Goal: Task Accomplishment & Management: Use online tool/utility

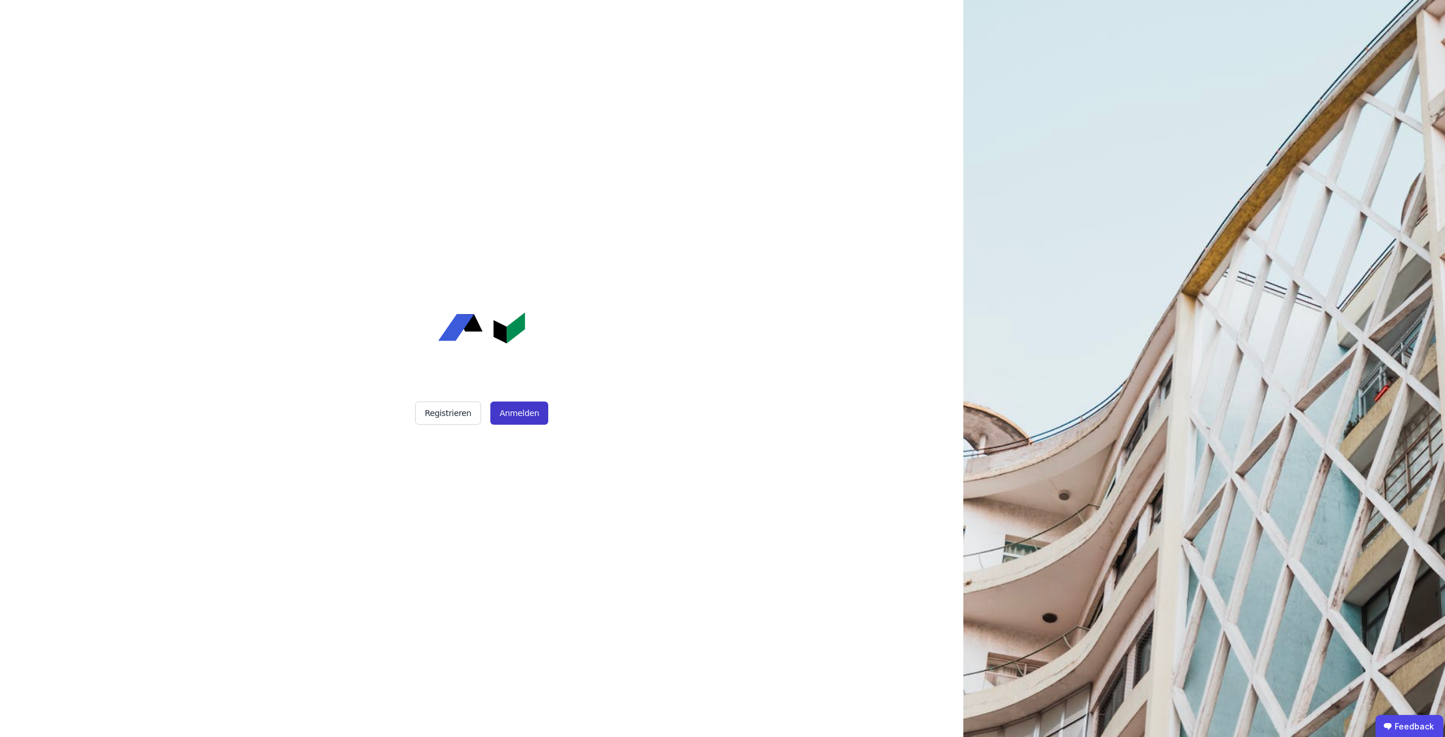
click at [518, 415] on button "Anmelden" at bounding box center [519, 412] width 58 height 23
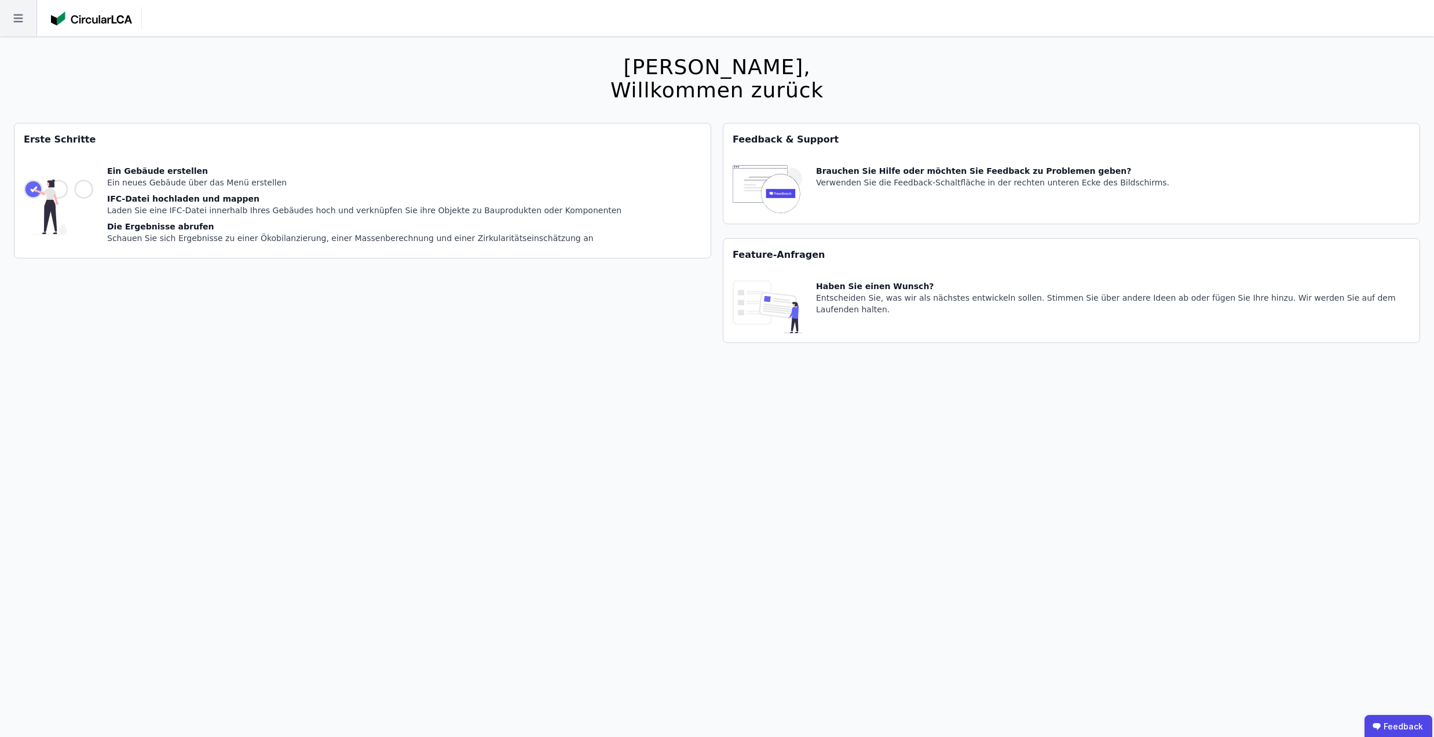
click at [12, 25] on icon at bounding box center [18, 18] width 36 height 36
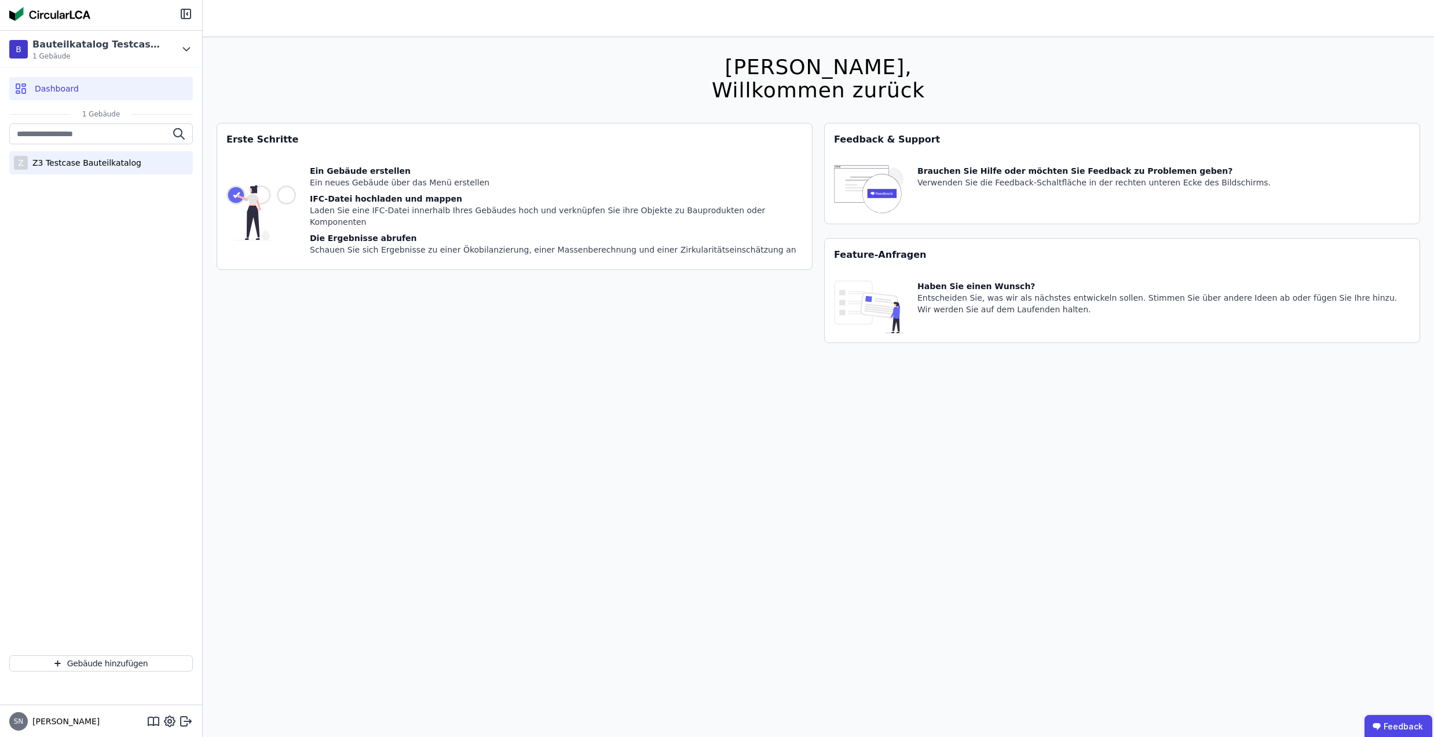
click at [72, 165] on div "Z3 Testcase Bauteilkatalog" at bounding box center [84, 163] width 113 height 12
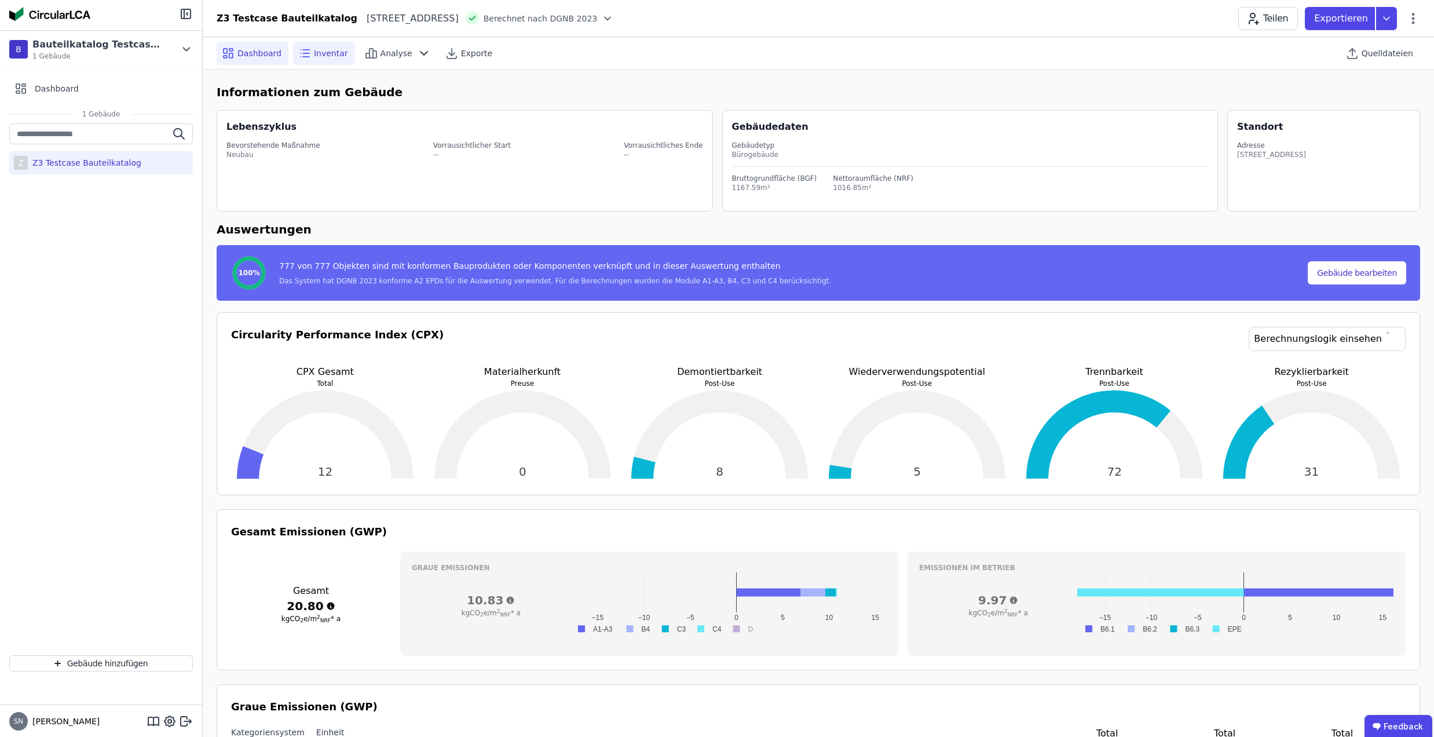
click at [322, 49] on span "Inventar" at bounding box center [331, 53] width 34 height 12
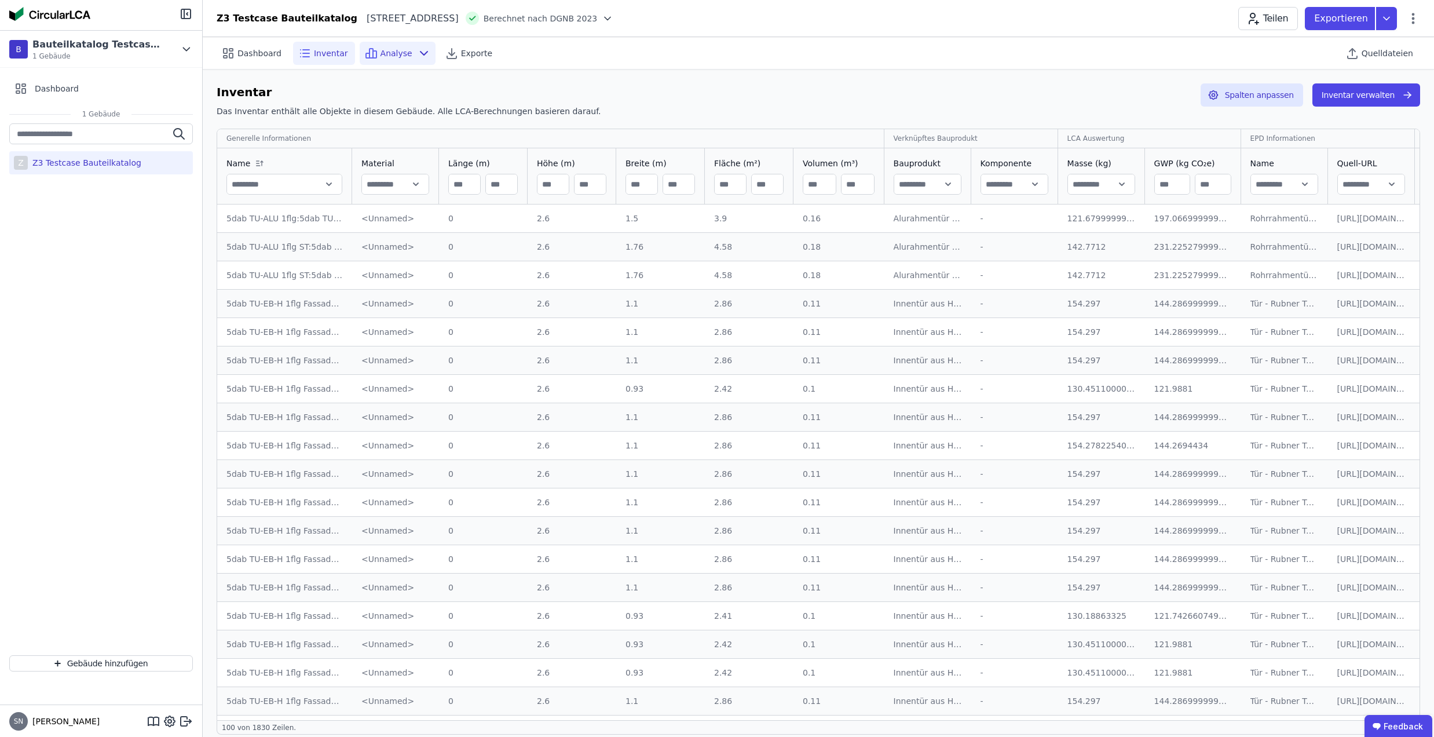
click at [380, 58] on span "Analyse" at bounding box center [396, 53] width 32 height 12
click at [321, 58] on span "Inventar" at bounding box center [331, 53] width 34 height 12
click at [1370, 97] on button "Inventar verwalten" at bounding box center [1366, 94] width 108 height 23
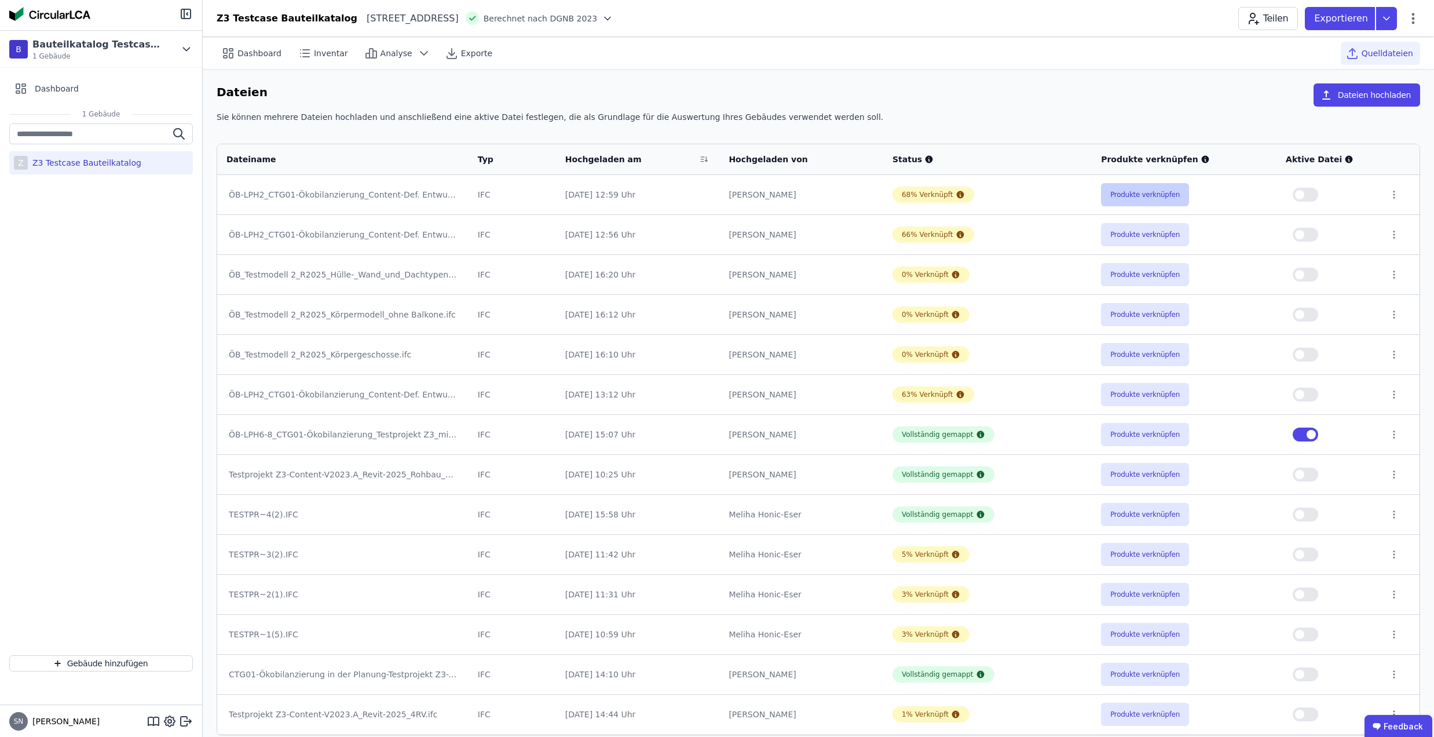
click at [1129, 202] on button "Produkte verknüpfen" at bounding box center [1145, 194] width 88 height 23
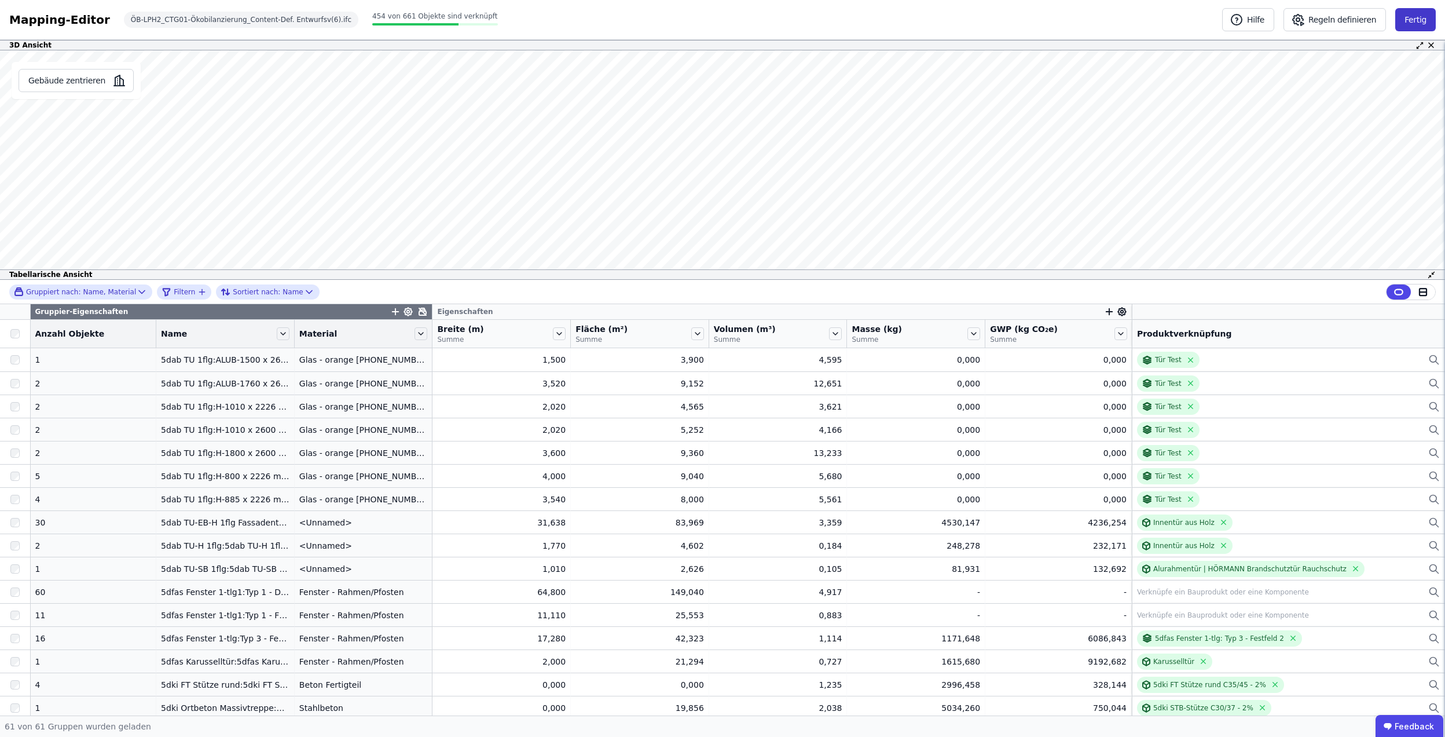
click at [1404, 26] on button "Fertig" at bounding box center [1416, 19] width 41 height 23
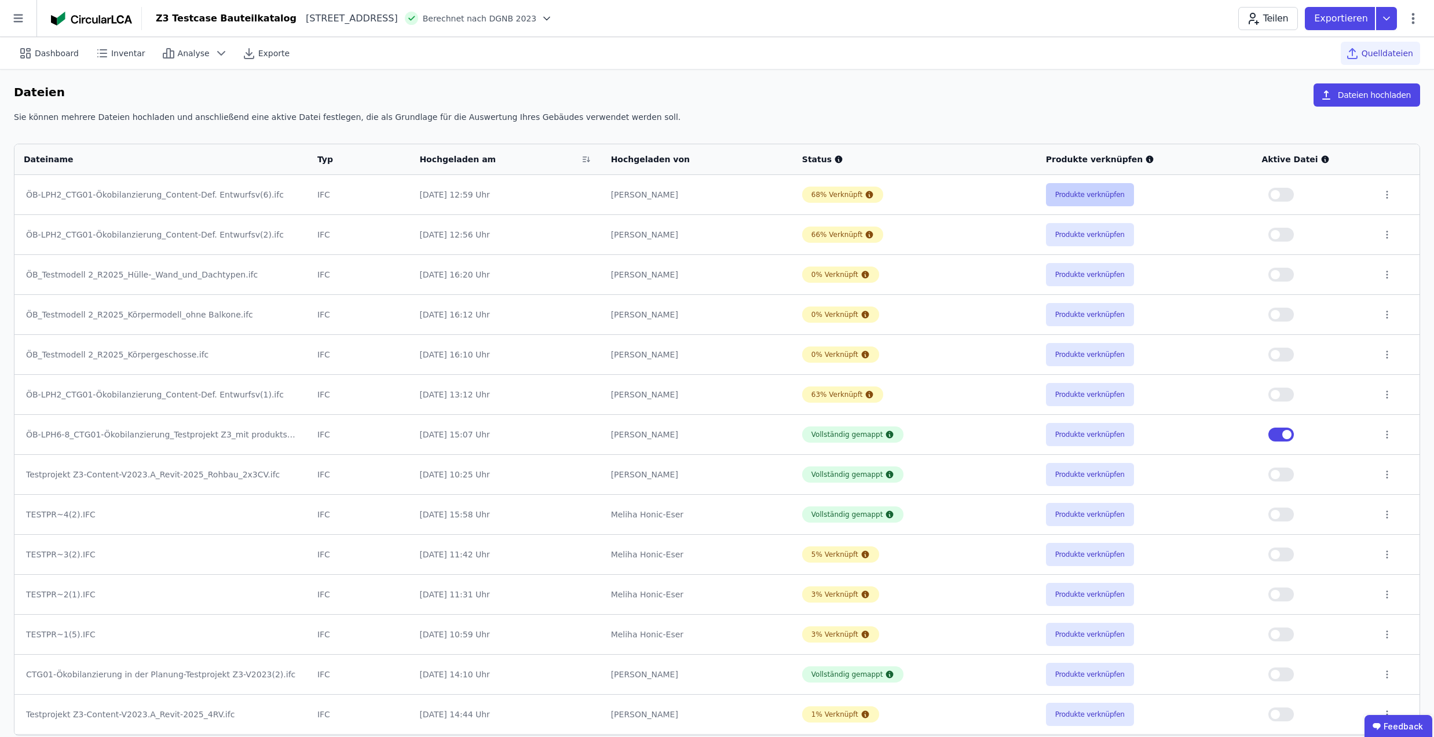
click at [1100, 197] on button "Produkte verknüpfen" at bounding box center [1090, 194] width 88 height 23
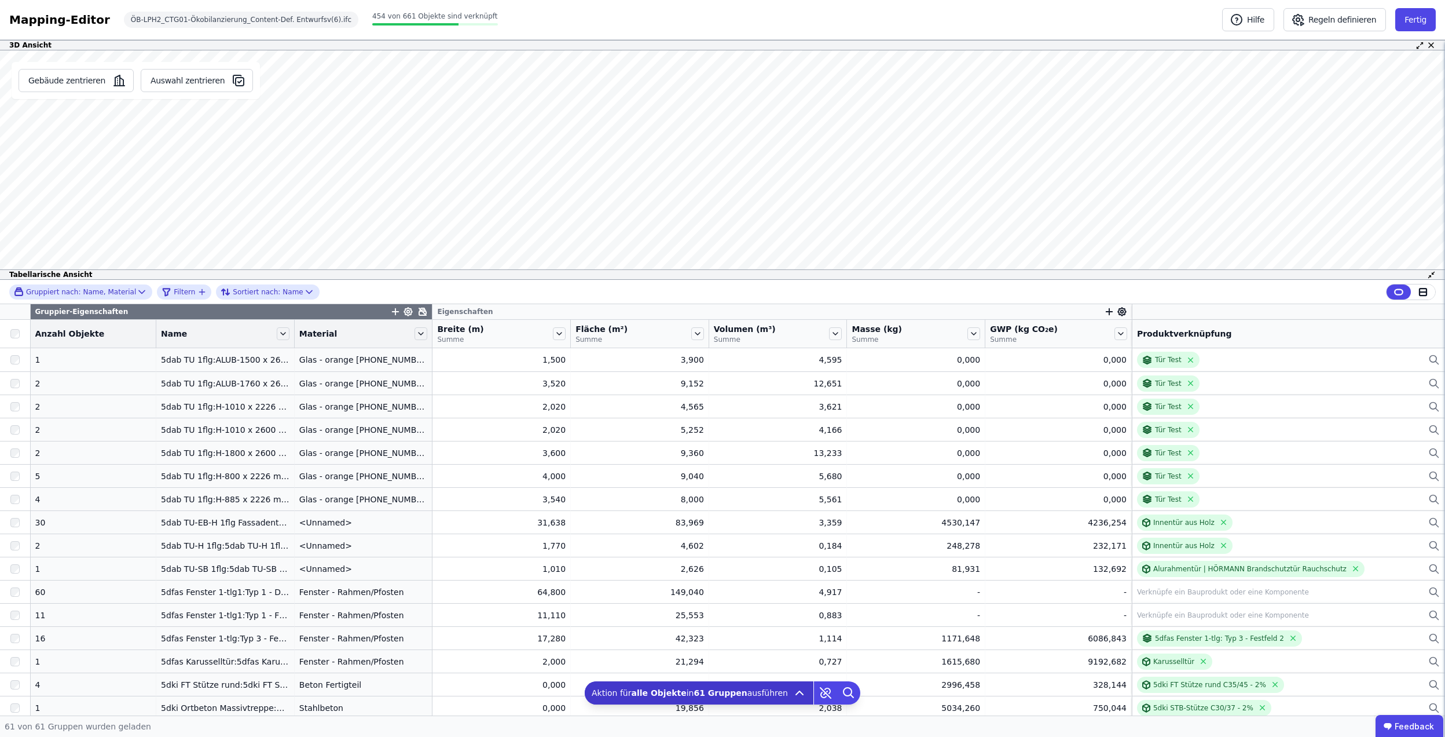
click at [793, 690] on icon at bounding box center [800, 693] width 14 height 14
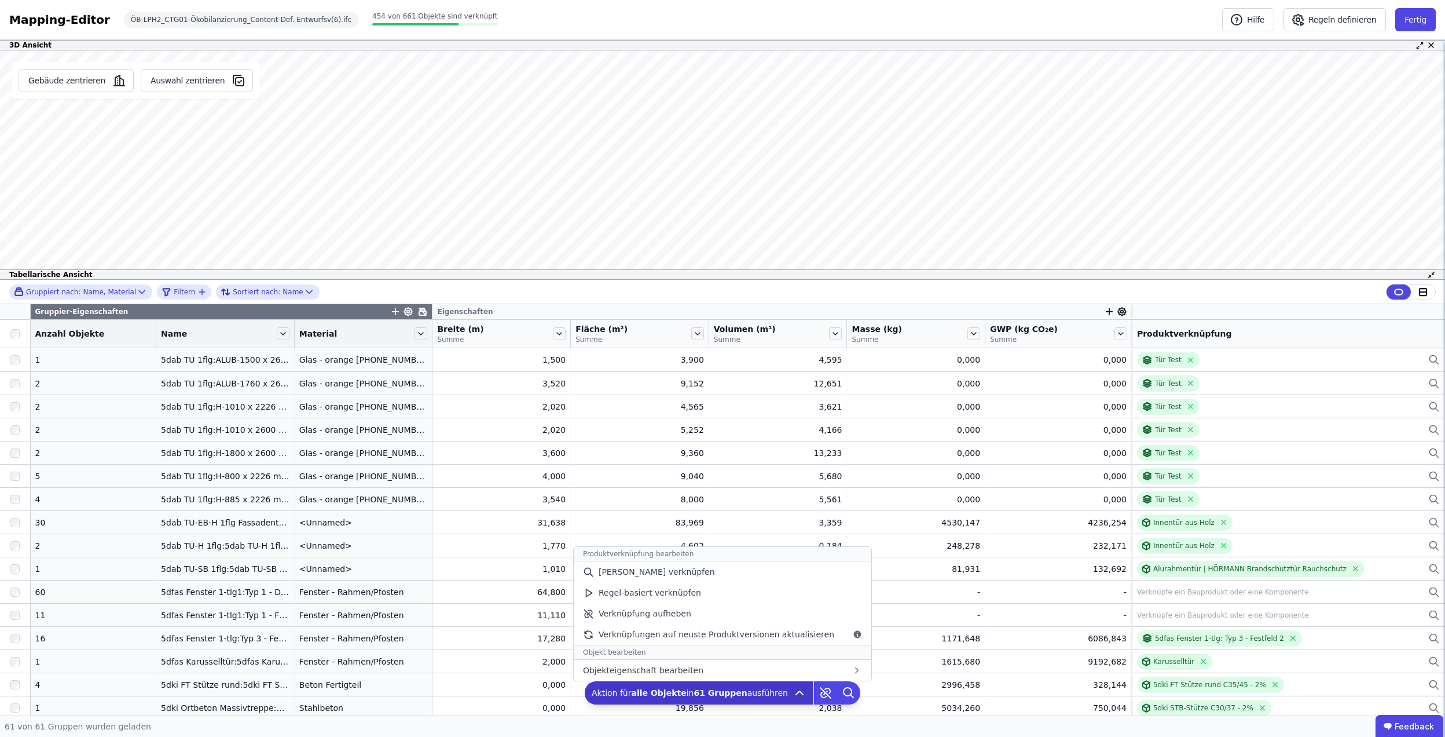
click at [796, 691] on icon at bounding box center [799, 692] width 7 height 3
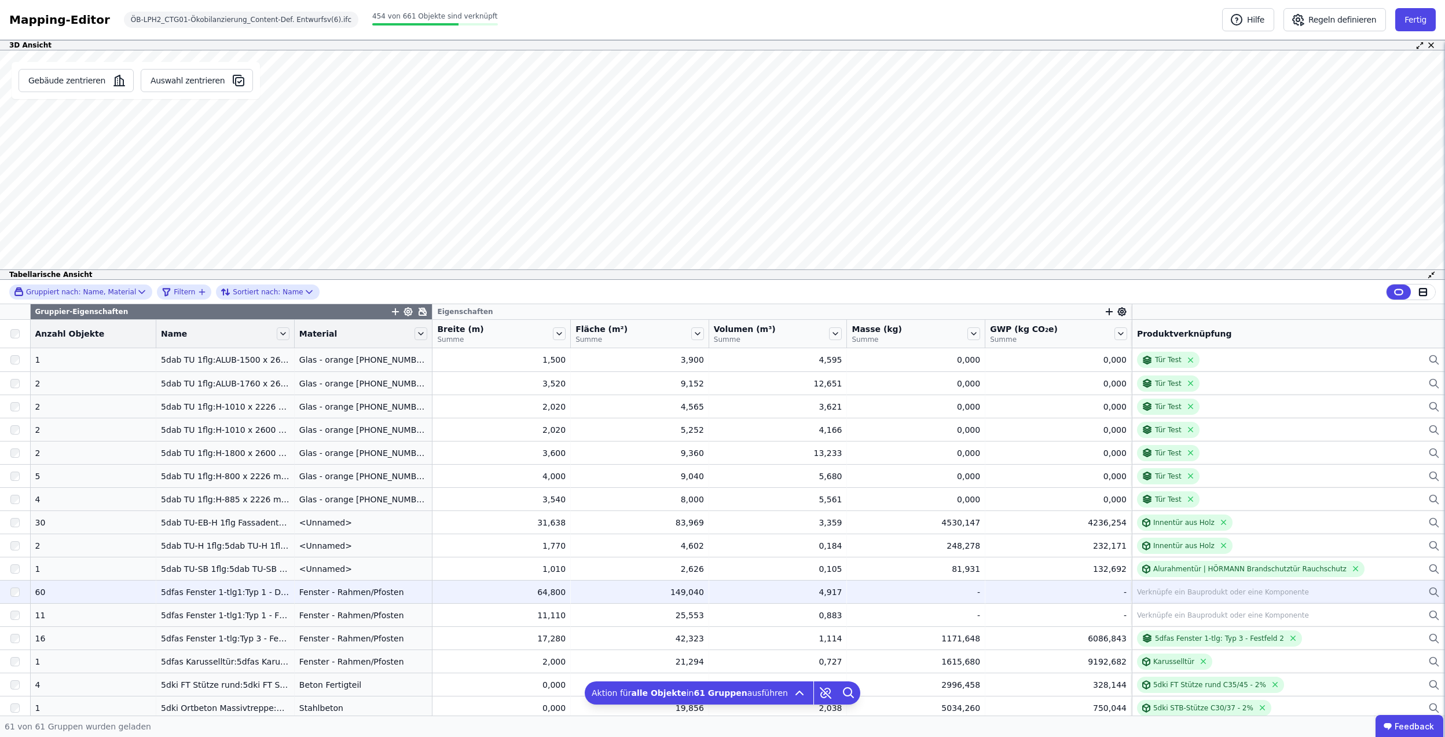
click at [1166, 591] on div "Verknüpfe ein Bauprodukt oder eine Komponente" at bounding box center [1223, 591] width 172 height 9
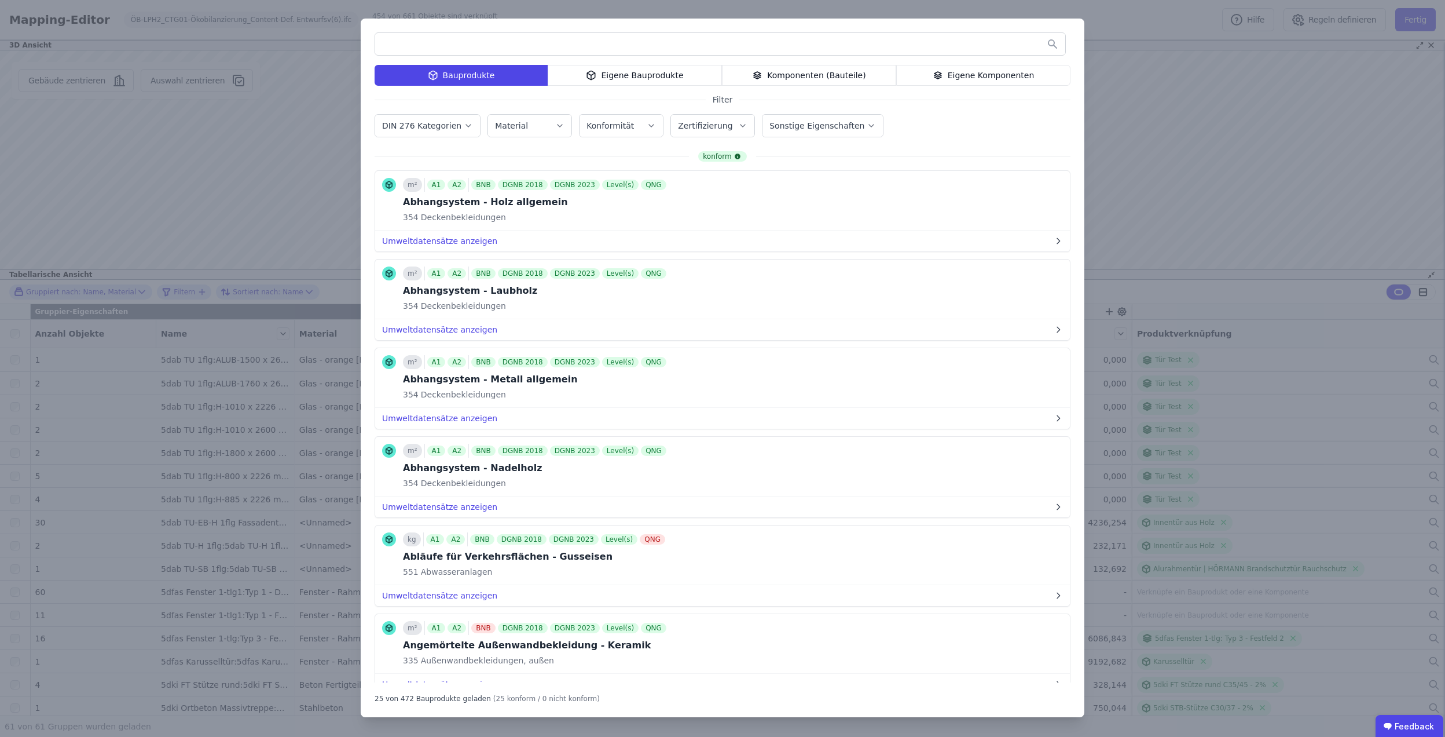
click at [1210, 151] on div "Bauprodukte Eigene Bauprodukte Komponenten (Bauteile) Eigene Komponenten Filter…" at bounding box center [722, 368] width 1445 height 737
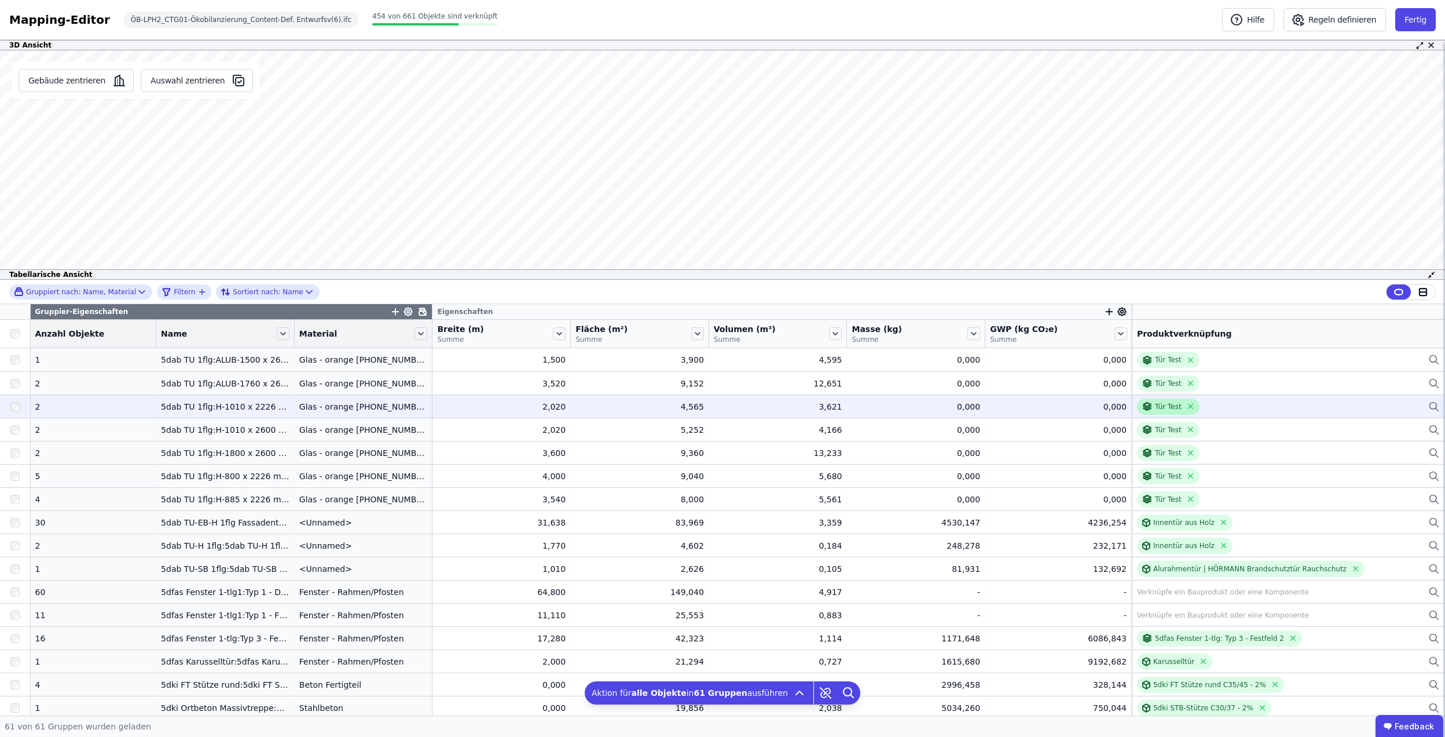
click at [1155, 409] on div "Tür Test" at bounding box center [1168, 406] width 27 height 9
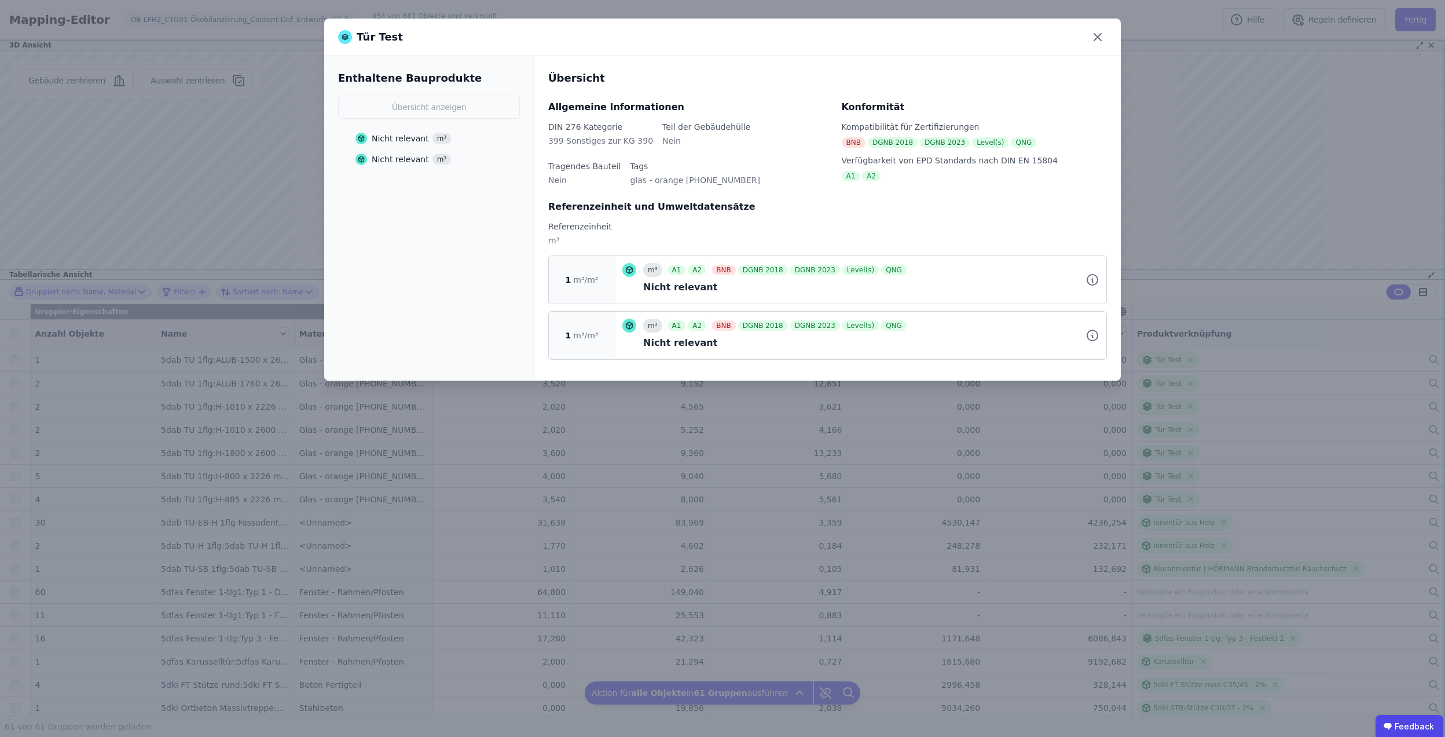
click at [1135, 399] on div "Tür Test Enthaltene Bauprodukte Übersicht anzeigen Nicht relevant m³ Nicht rele…" at bounding box center [722, 368] width 1445 height 737
click at [1101, 37] on icon at bounding box center [1098, 37] width 19 height 19
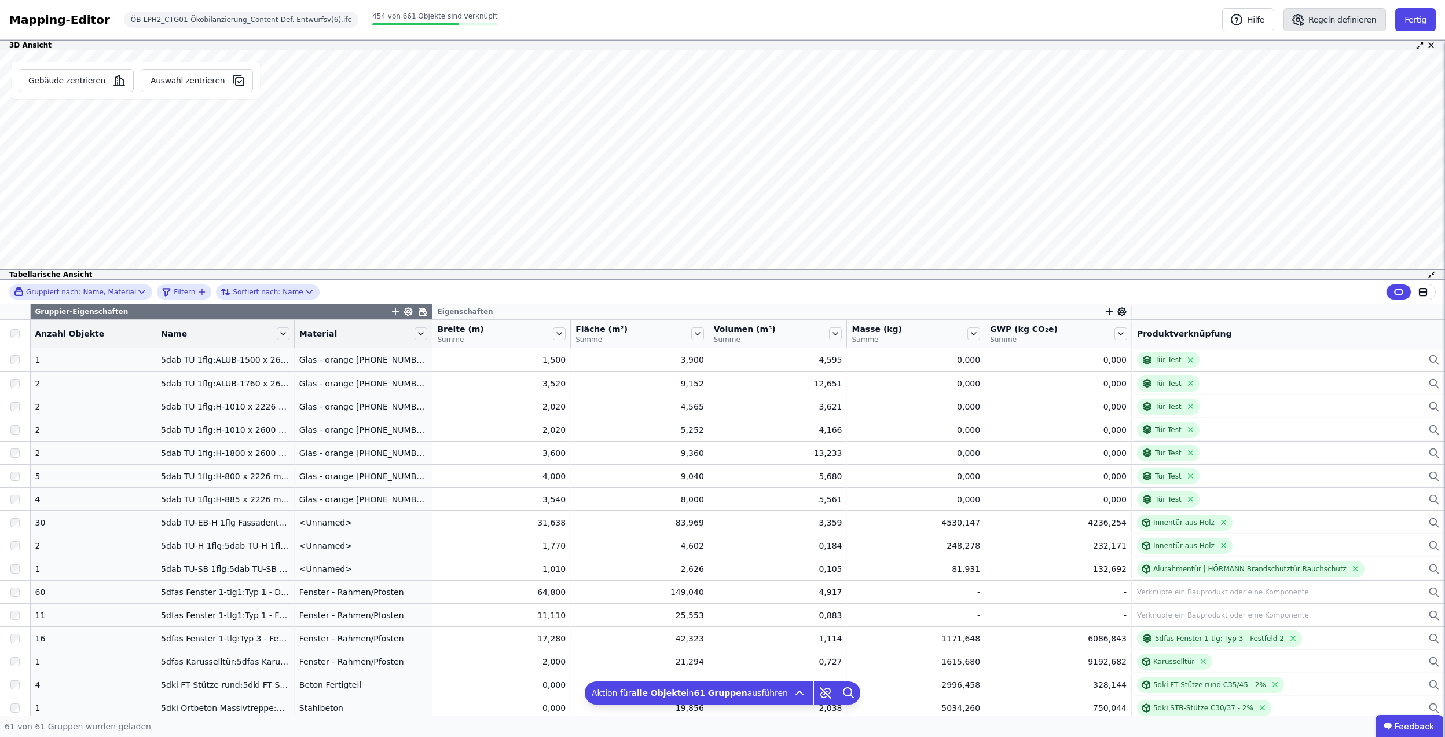
click at [1332, 21] on button "Regeln definieren" at bounding box center [1335, 19] width 102 height 23
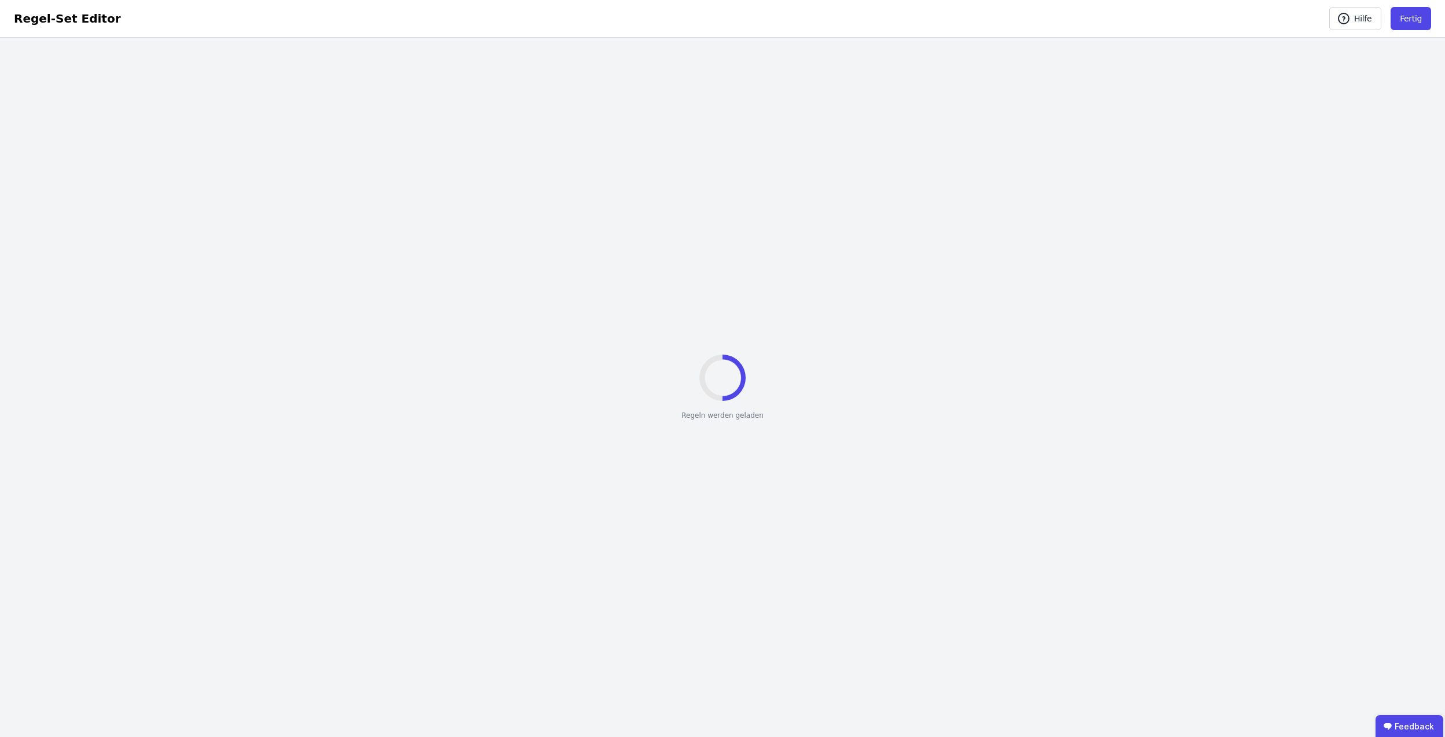
select select "**********"
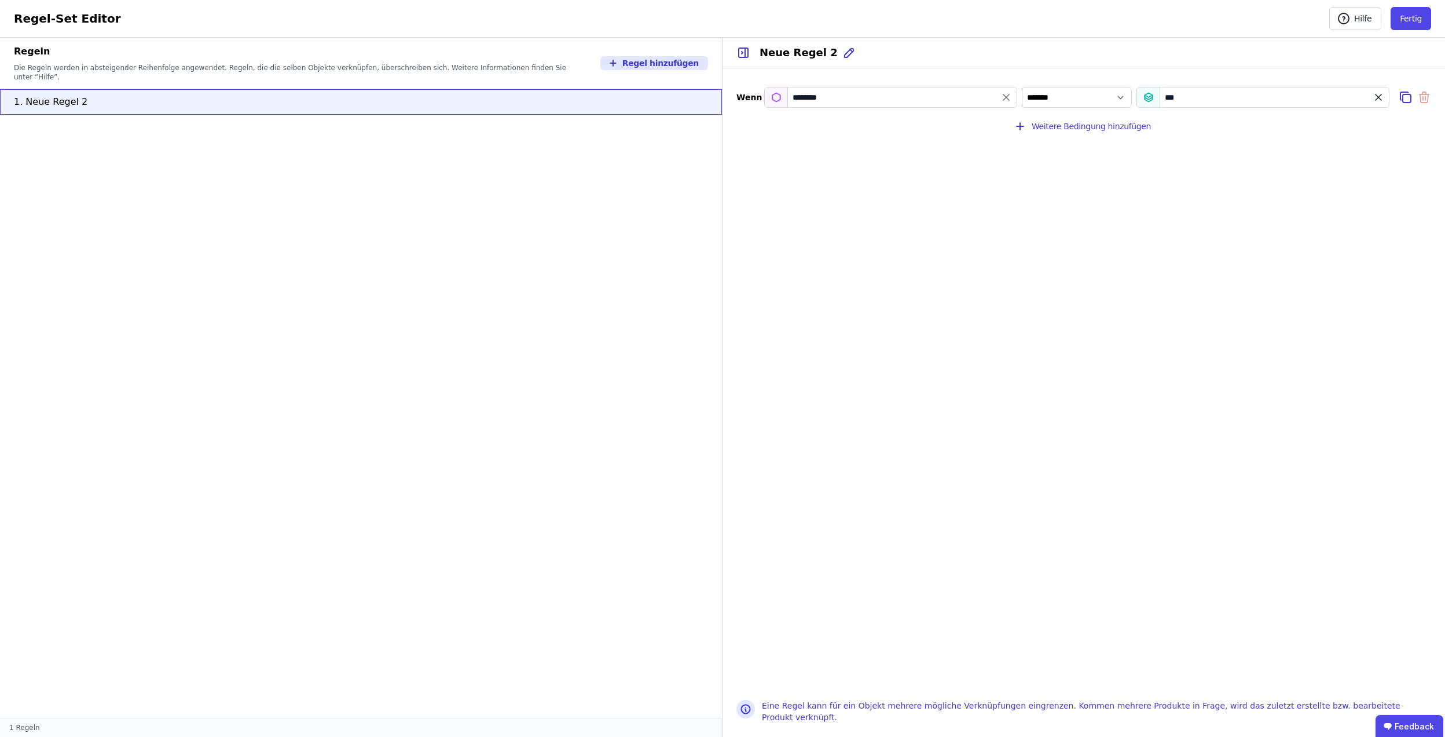
click at [1380, 100] on icon "value" at bounding box center [1379, 97] width 6 height 6
select select "**"
click at [1180, 102] on input "value" at bounding box center [1263, 97] width 252 height 21
type input "*"
click at [1167, 178] on div "Tag" at bounding box center [1179, 184] width 64 height 12
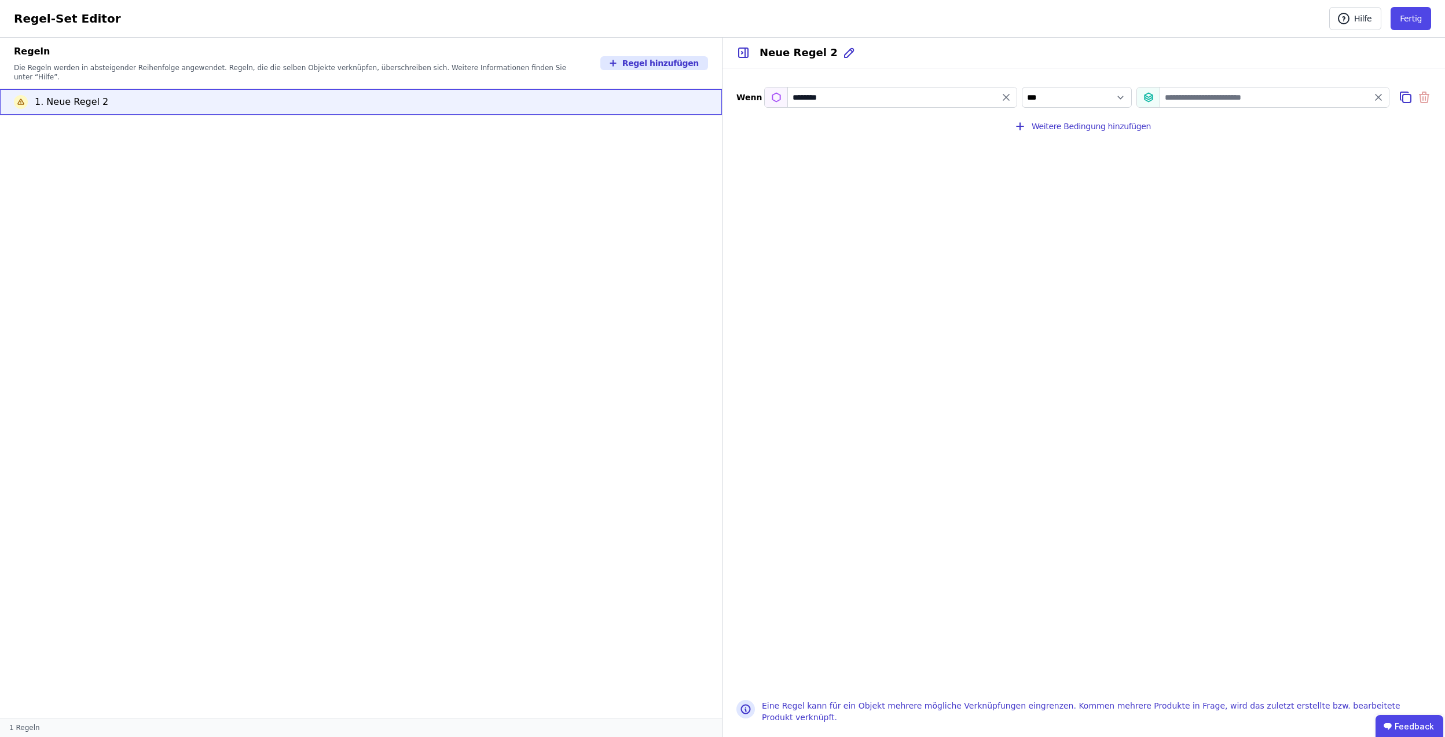
select select "**********"
type input "***"
click at [1096, 130] on button "Weitere Bedingung hinzufügen" at bounding box center [1084, 126] width 153 height 23
click at [879, 130] on input "filter_by" at bounding box center [891, 127] width 252 height 21
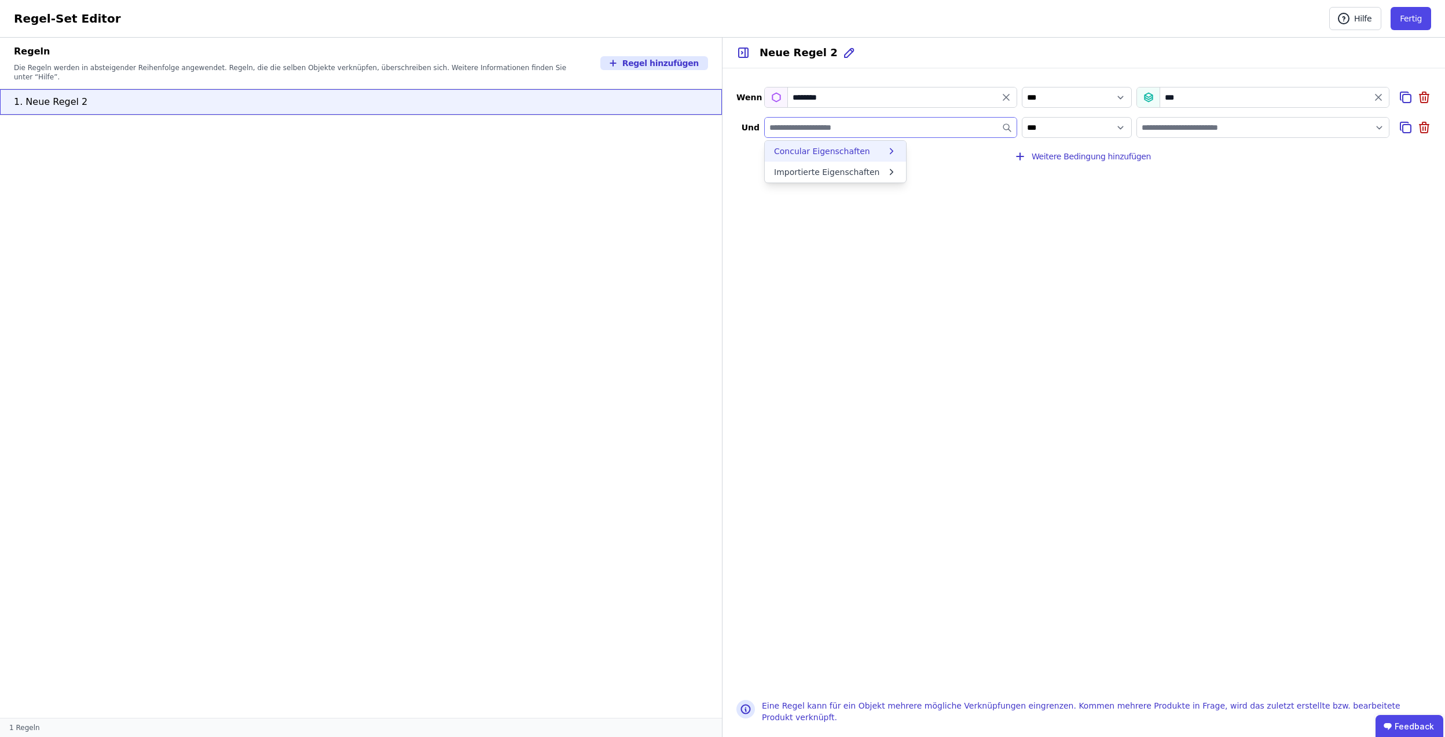
click at [860, 158] on div "Concular Eigenschaften" at bounding box center [835, 151] width 141 height 21
click at [1203, 123] on input "value" at bounding box center [1263, 127] width 252 height 21
type input "***"
click at [1345, 246] on div "**********" at bounding box center [1084, 376] width 723 height 617
click at [1209, 133] on input "value" at bounding box center [1263, 127] width 252 height 21
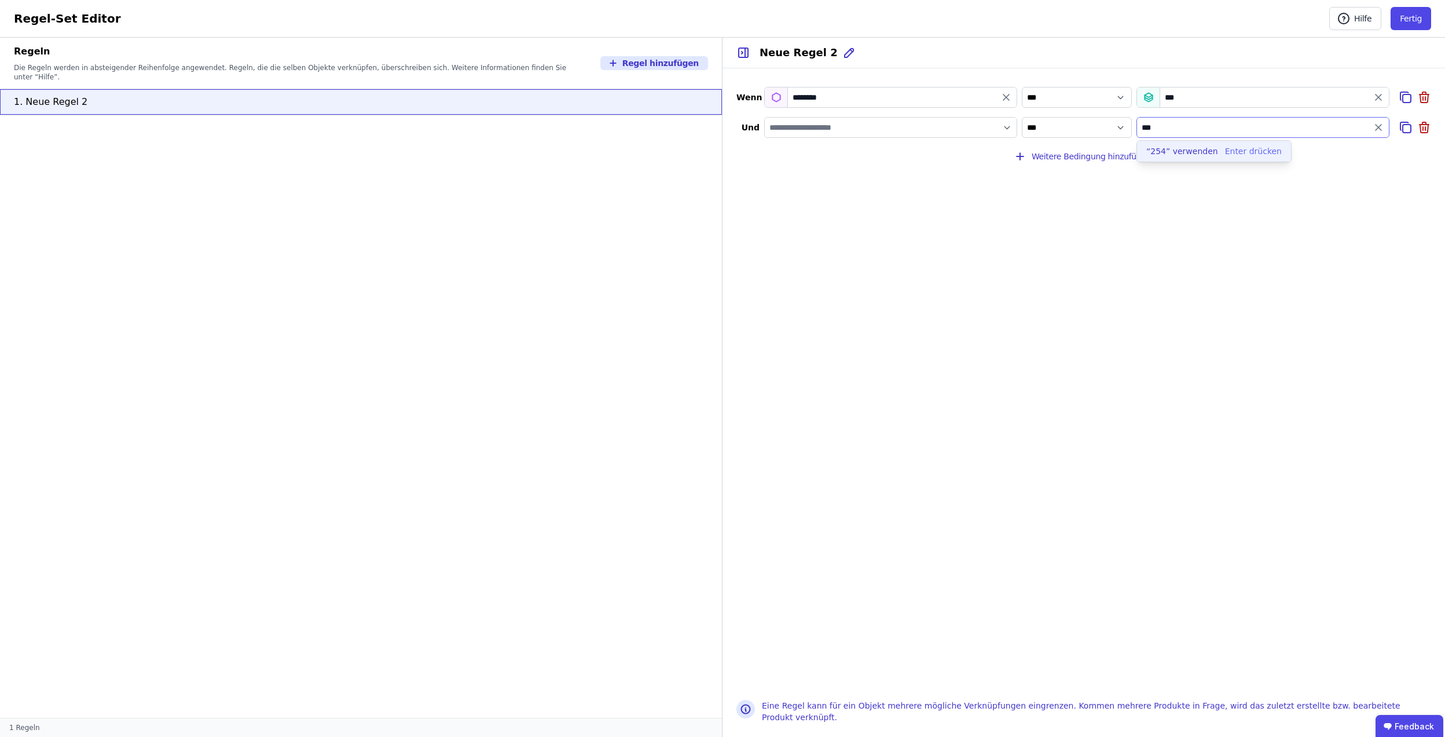
type input "***"
click at [1178, 151] on div "“254” verwenden" at bounding box center [1183, 151] width 72 height 12
click at [1035, 204] on div "**********" at bounding box center [1084, 376] width 723 height 617
click at [1426, 130] on icon at bounding box center [1426, 128] width 0 height 3
click at [1412, 16] on button "Fertig" at bounding box center [1411, 18] width 41 height 23
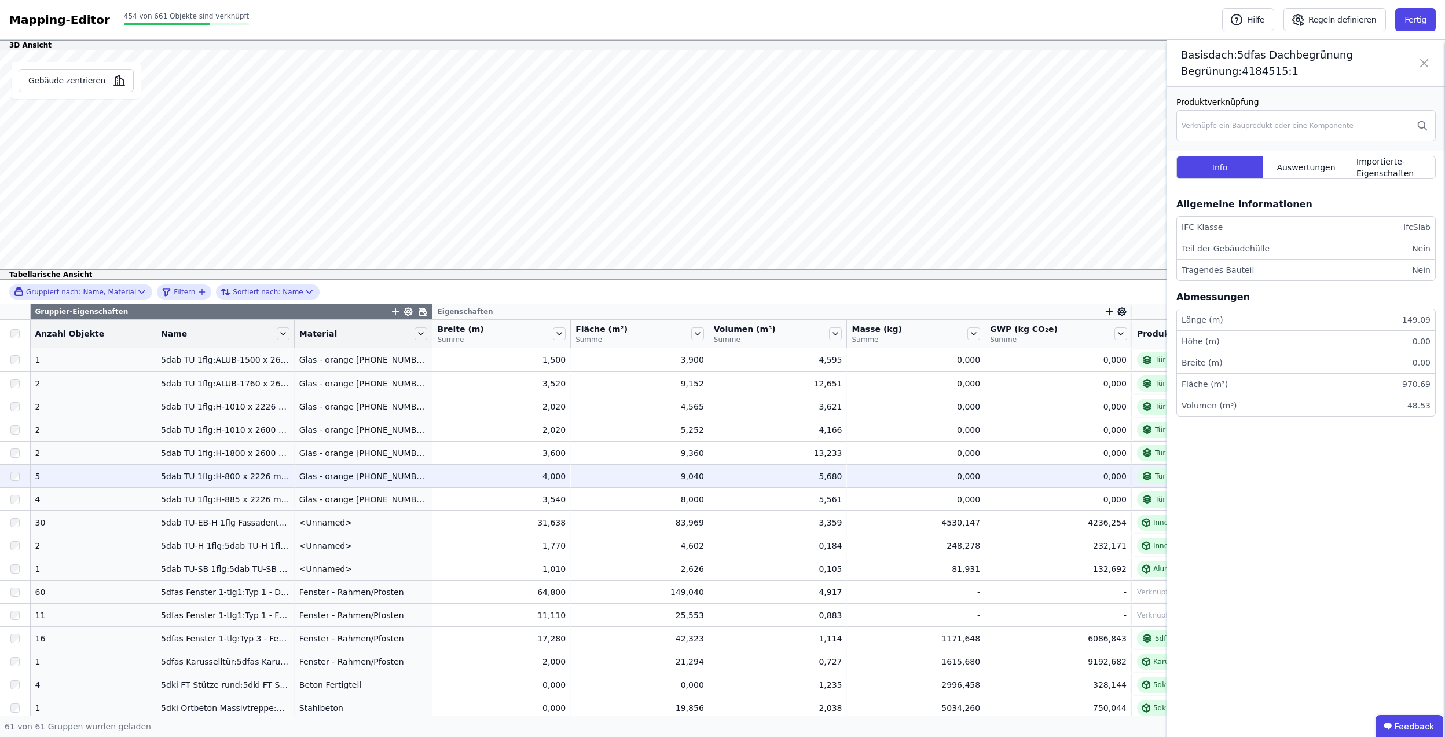
click at [304, 482] on div "Glas - orange [PHONE_NUMBER]" at bounding box center [363, 476] width 129 height 12
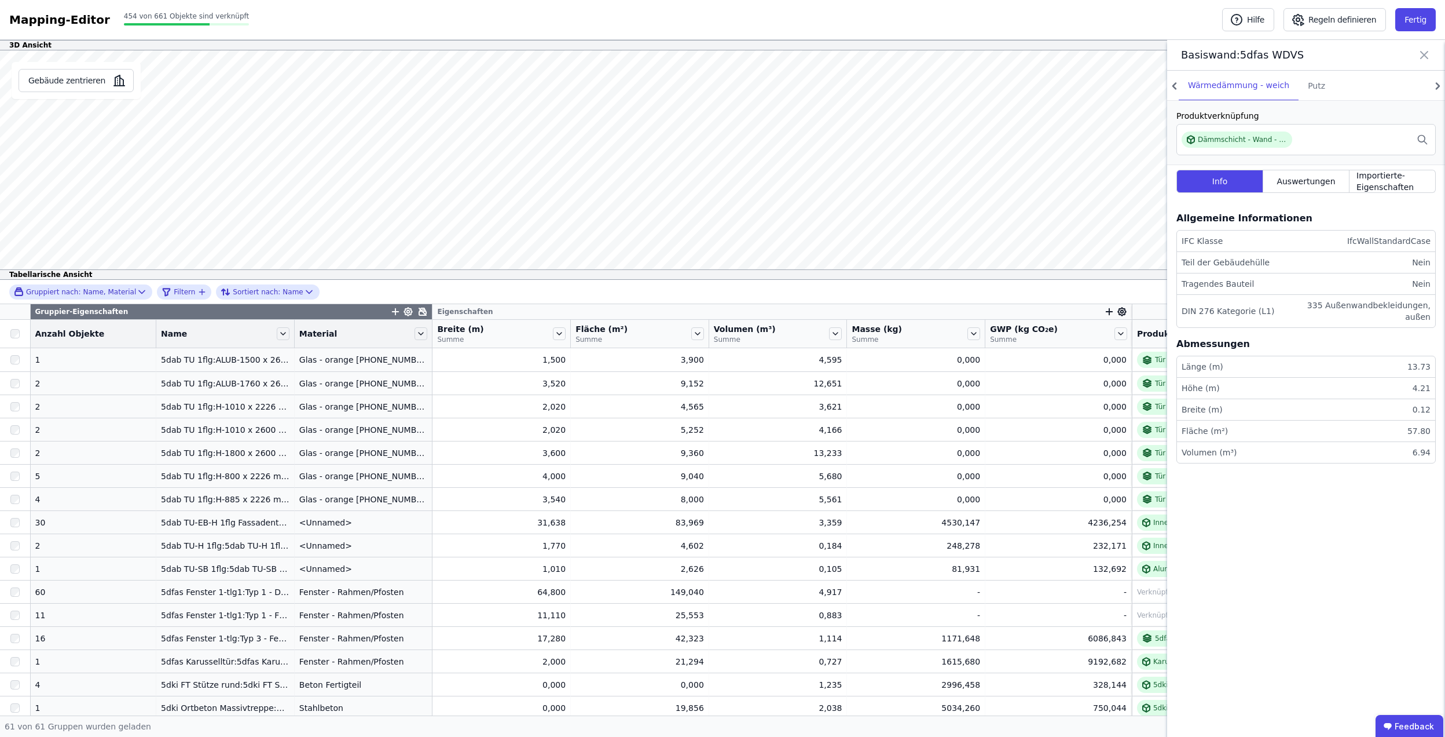
click at [1416, 59] on div "Basiswand:5dfas WDVS" at bounding box center [1306, 55] width 278 height 31
drag, startPoint x: 1423, startPoint y: 57, endPoint x: 1416, endPoint y: 58, distance: 7.0
click at [1423, 56] on icon at bounding box center [1424, 55] width 7 height 7
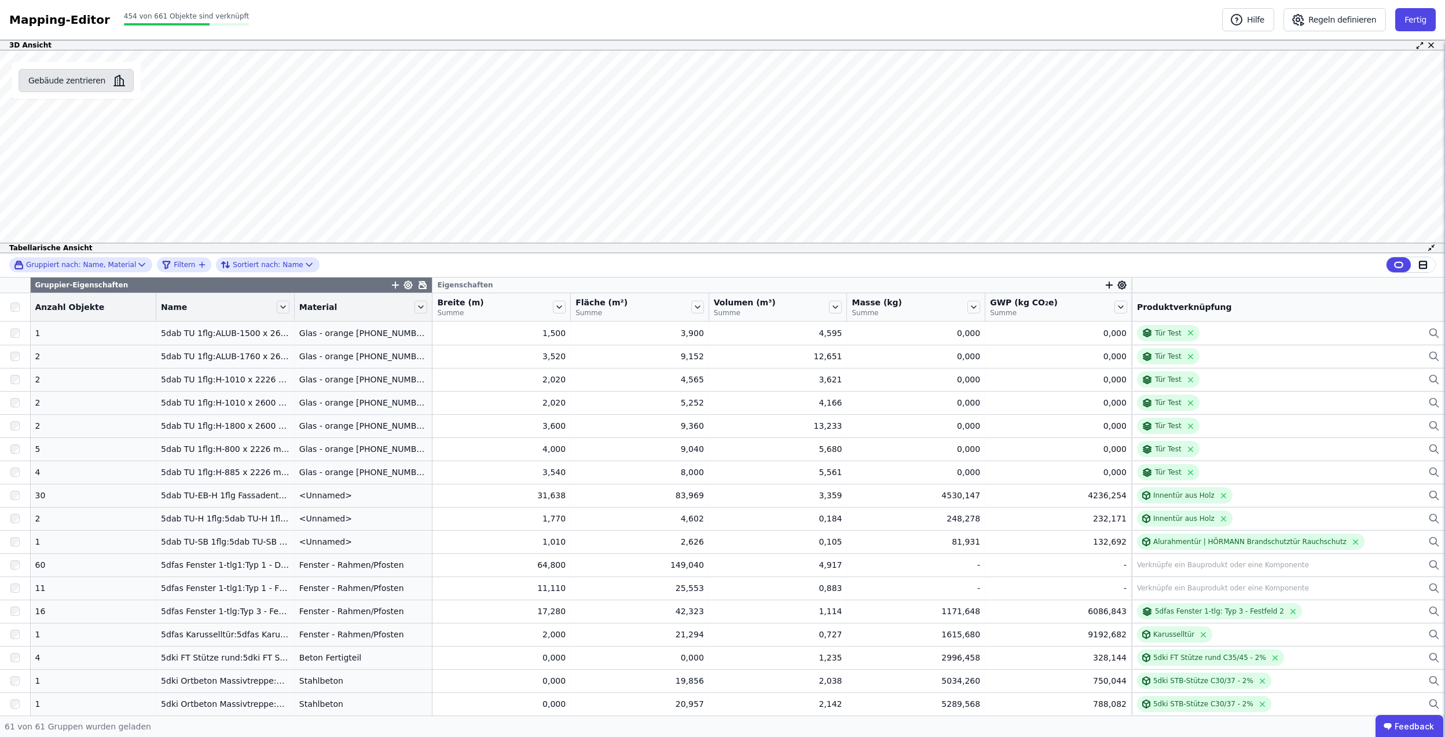
click at [83, 91] on button "Gebäude zentrieren" at bounding box center [76, 80] width 115 height 23
click at [726, 485] on div "3D Ansicht Gebäude zentrieren Basisdach:5dfas Dachbegrünung Begrünung:4184515:1…" at bounding box center [722, 377] width 1445 height 675
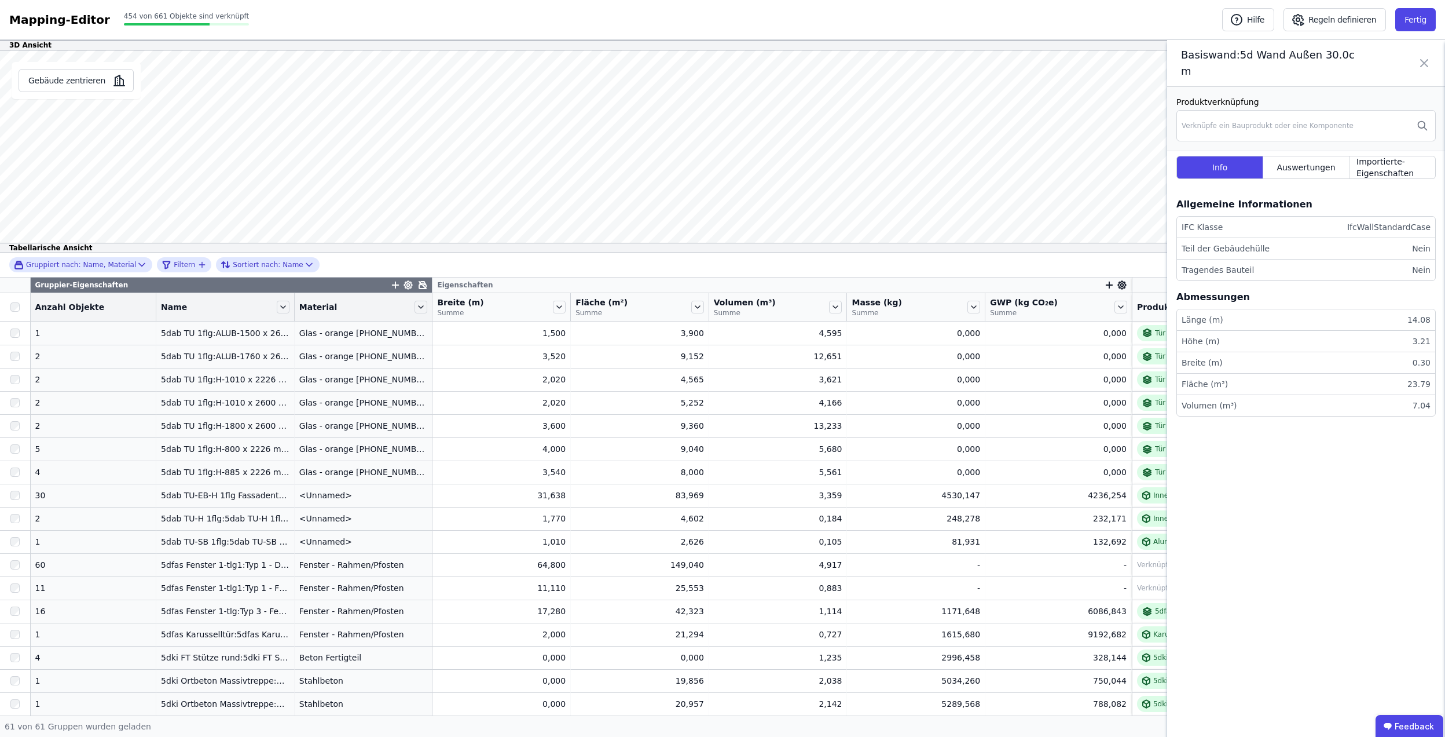
click at [1427, 56] on icon at bounding box center [1425, 63] width 14 height 32
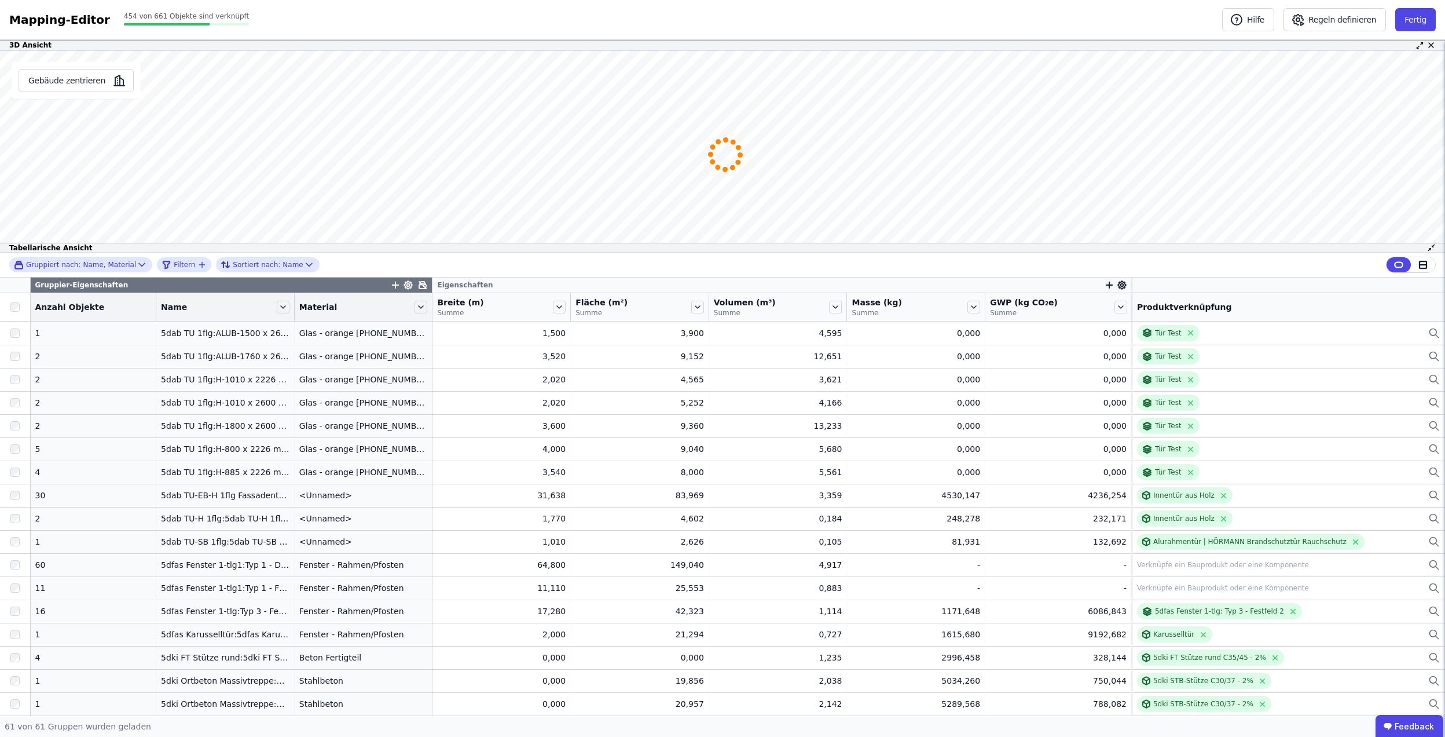
click at [696, 369] on div "3D Ansicht Gebäude zentrieren Basiswand:5d Wand Außen 30.0cm Produktverknüpfung…" at bounding box center [722, 377] width 1445 height 675
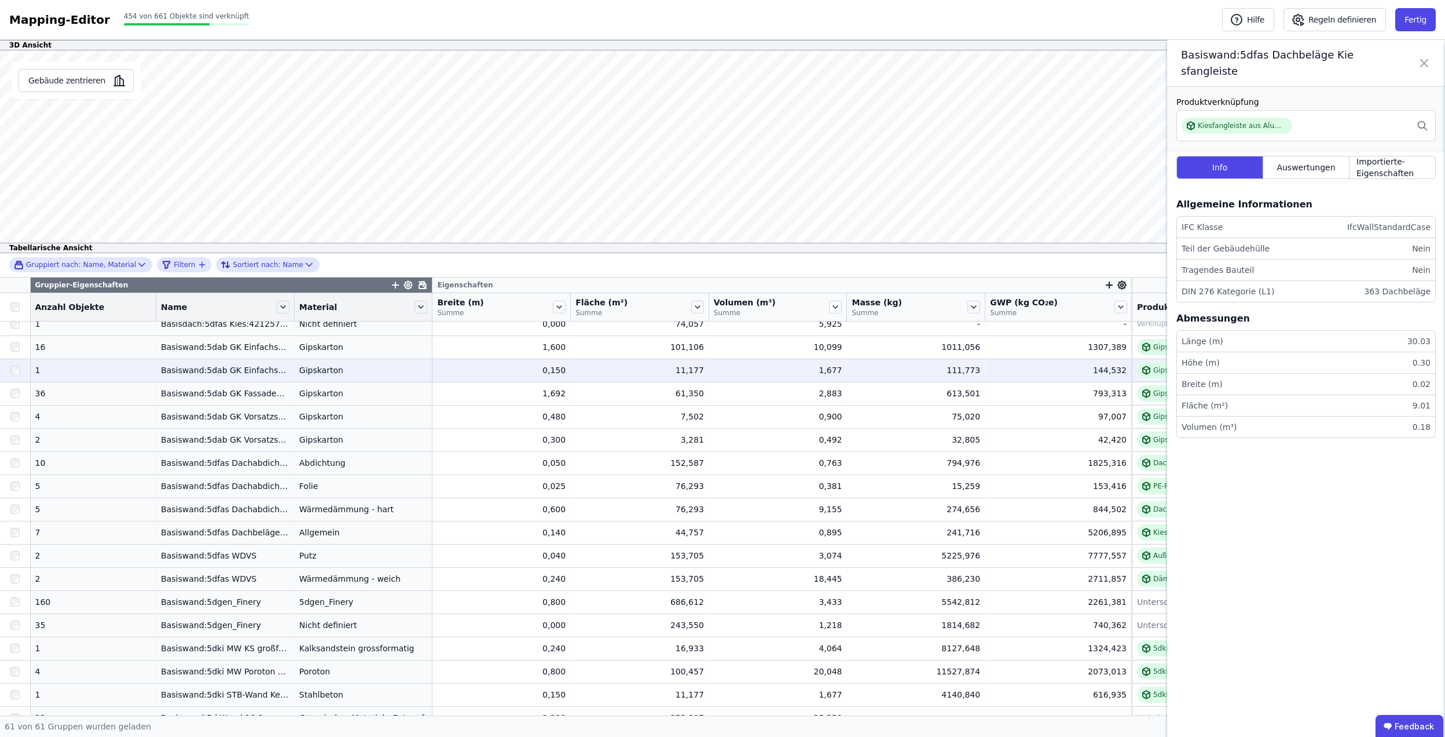
scroll to position [772, 0]
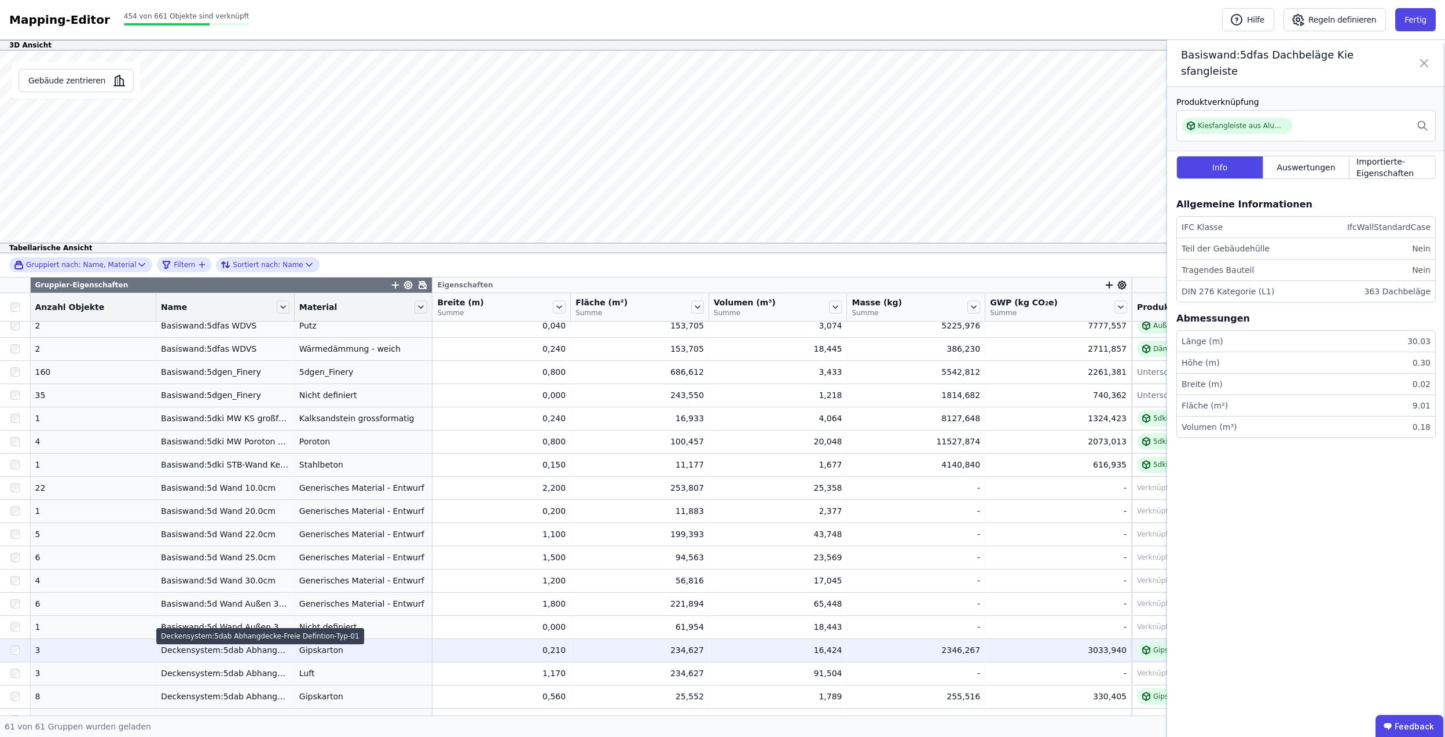
click at [215, 659] on td "Deckensystem:5dab Abhangdecke-Freie Defintion-Typ-01 Deckensystem:5dab Abhangde…" at bounding box center [225, 649] width 138 height 23
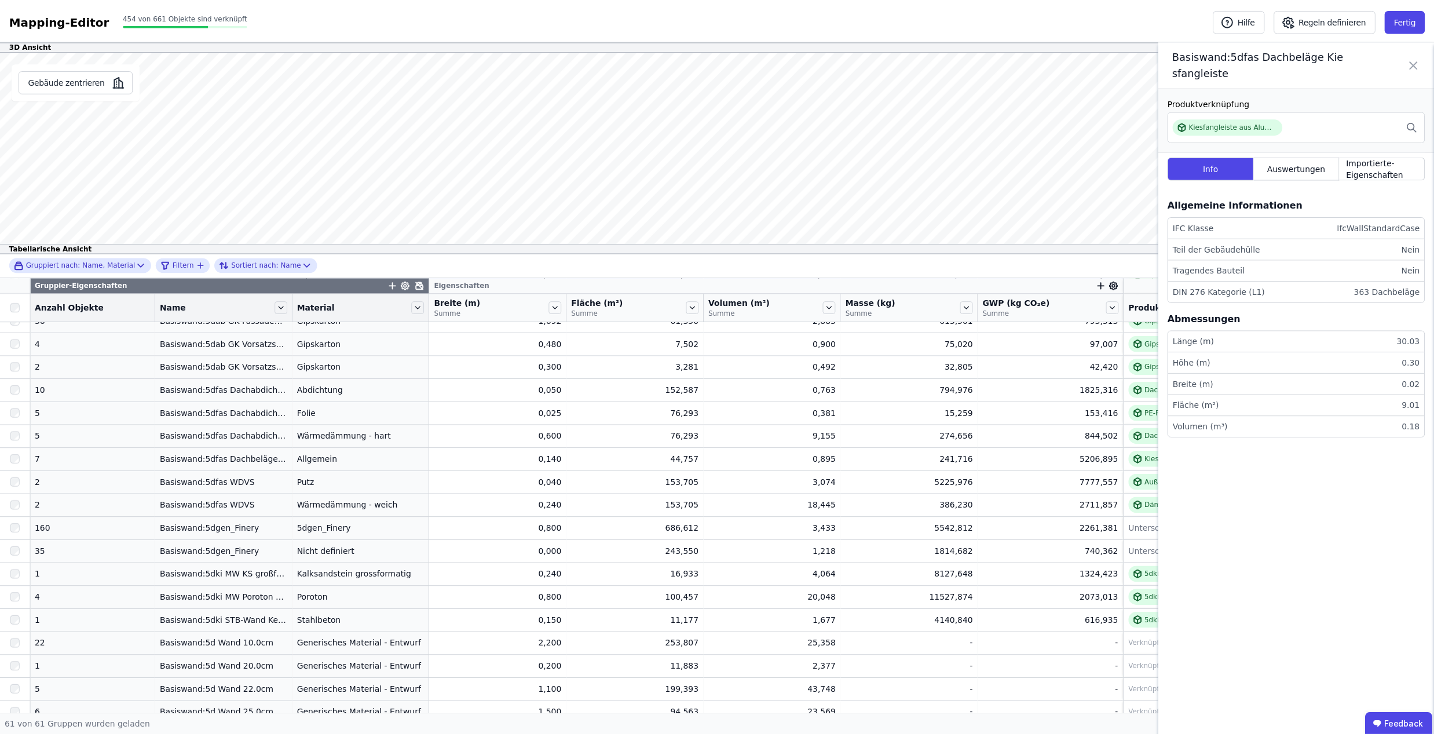
scroll to position [0, 0]
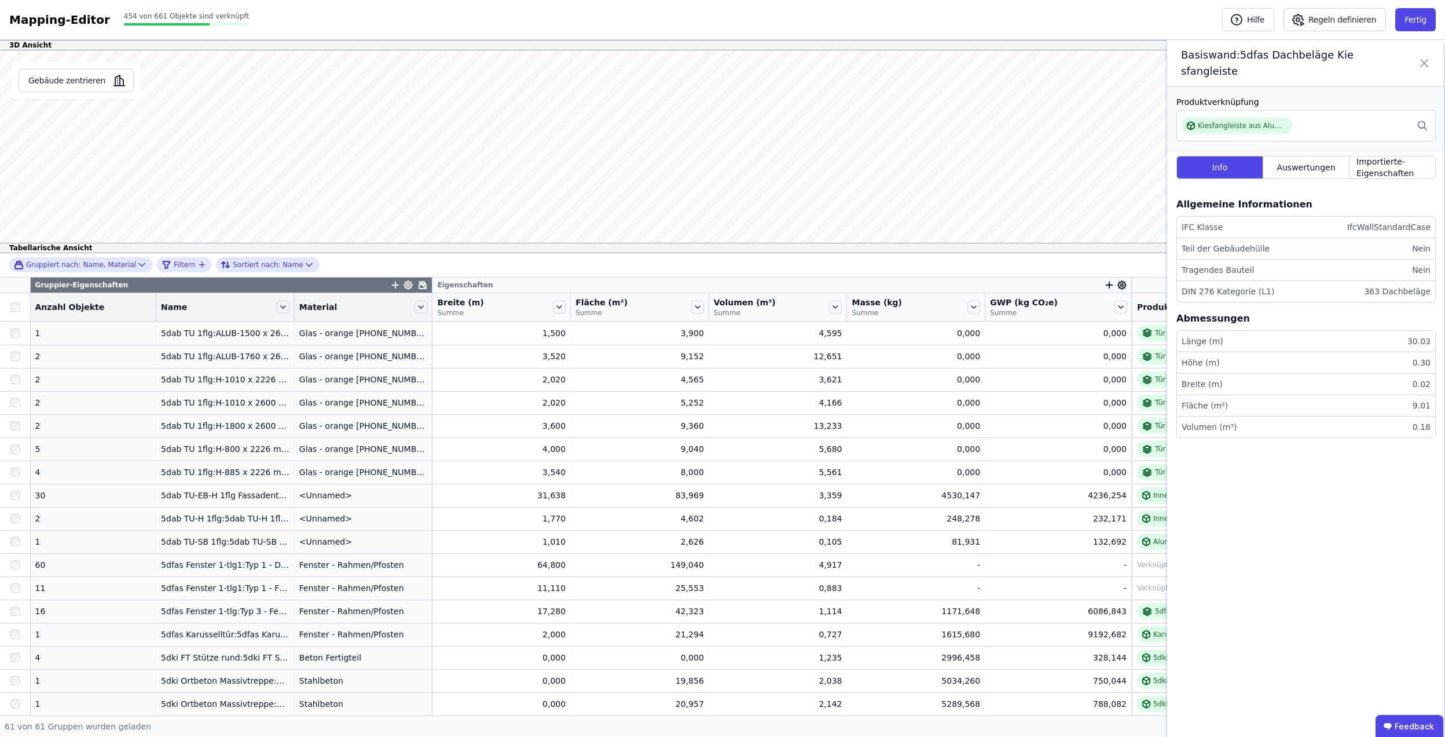
click at [1411, 58] on div "Basiswand:5dfas Dachbeläge Kiesfangleiste" at bounding box center [1306, 63] width 278 height 47
click at [1423, 61] on icon at bounding box center [1424, 63] width 7 height 7
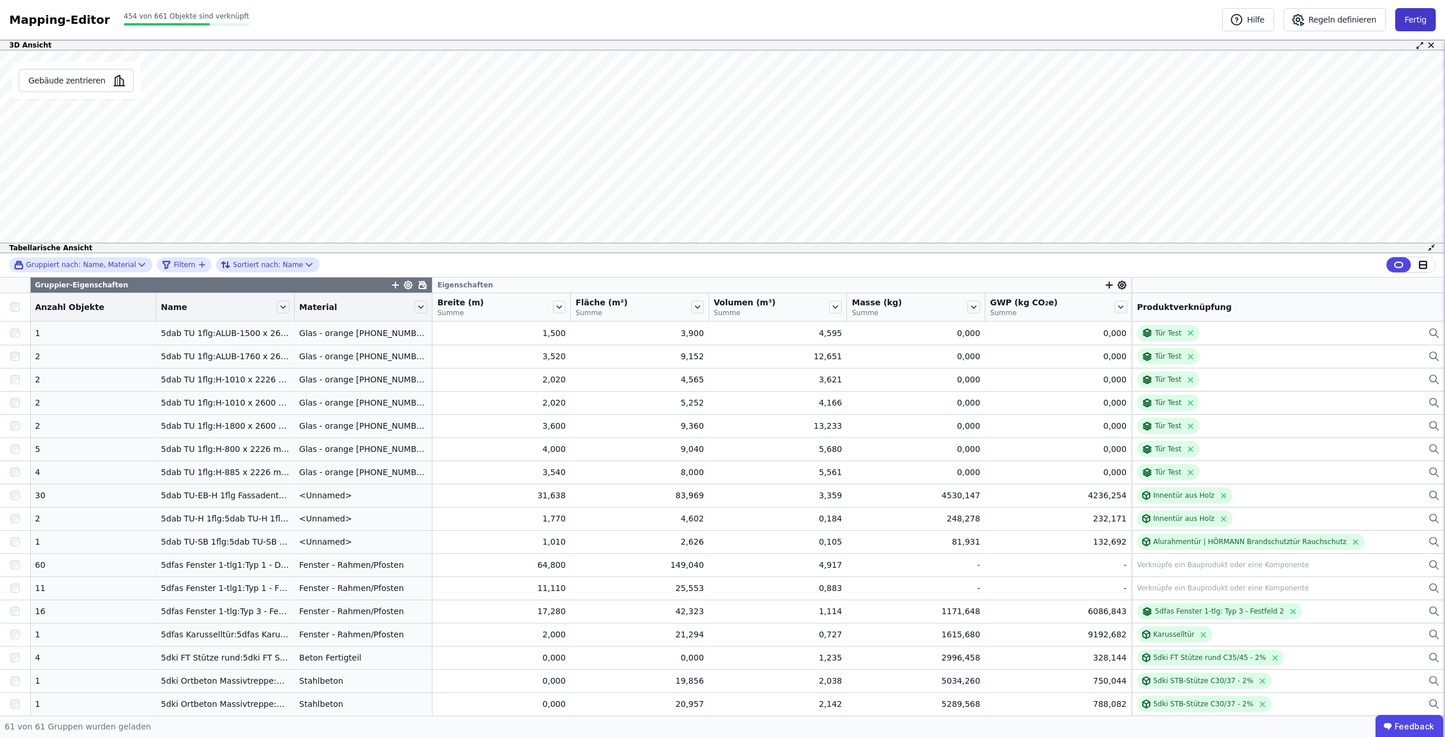
click at [1421, 26] on button "Fertig" at bounding box center [1416, 19] width 41 height 23
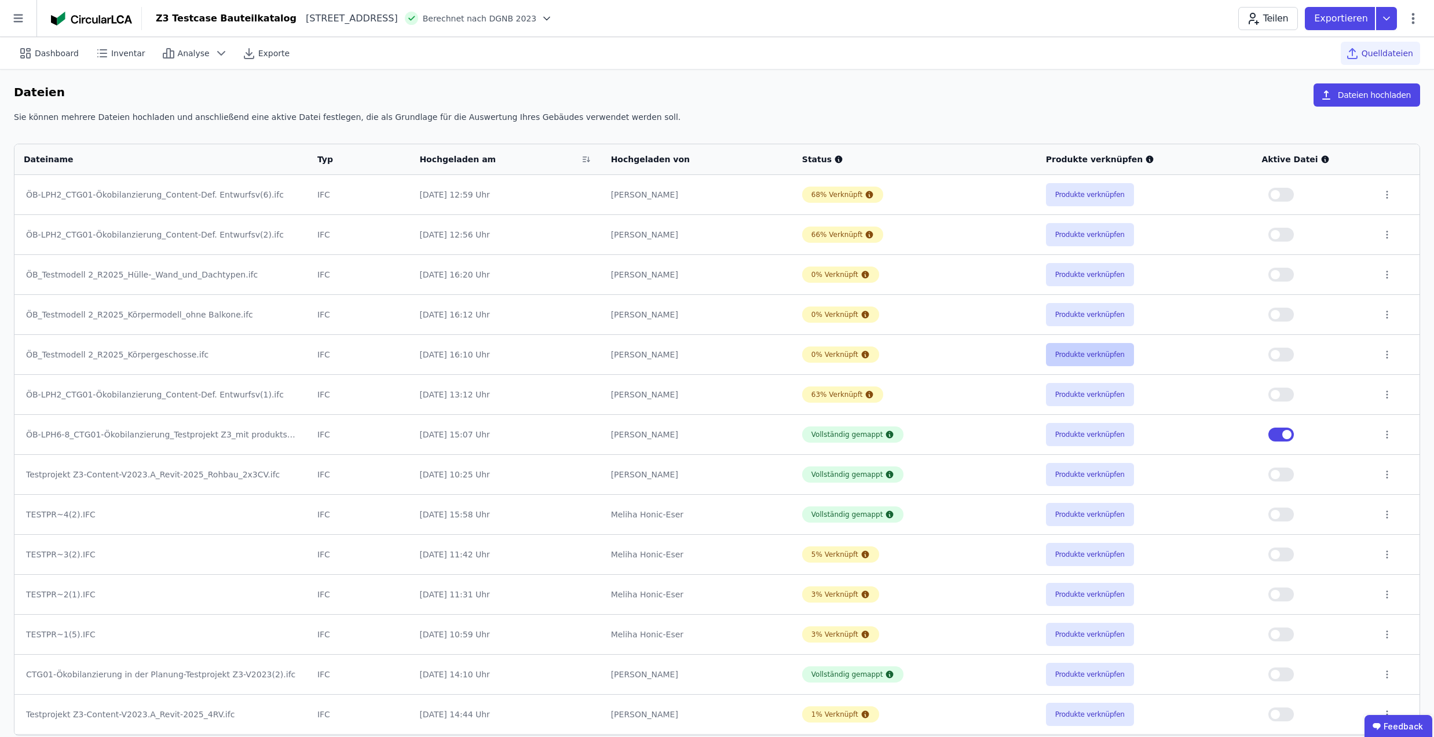
click at [1064, 360] on button "Produkte verknüpfen" at bounding box center [1090, 354] width 88 height 23
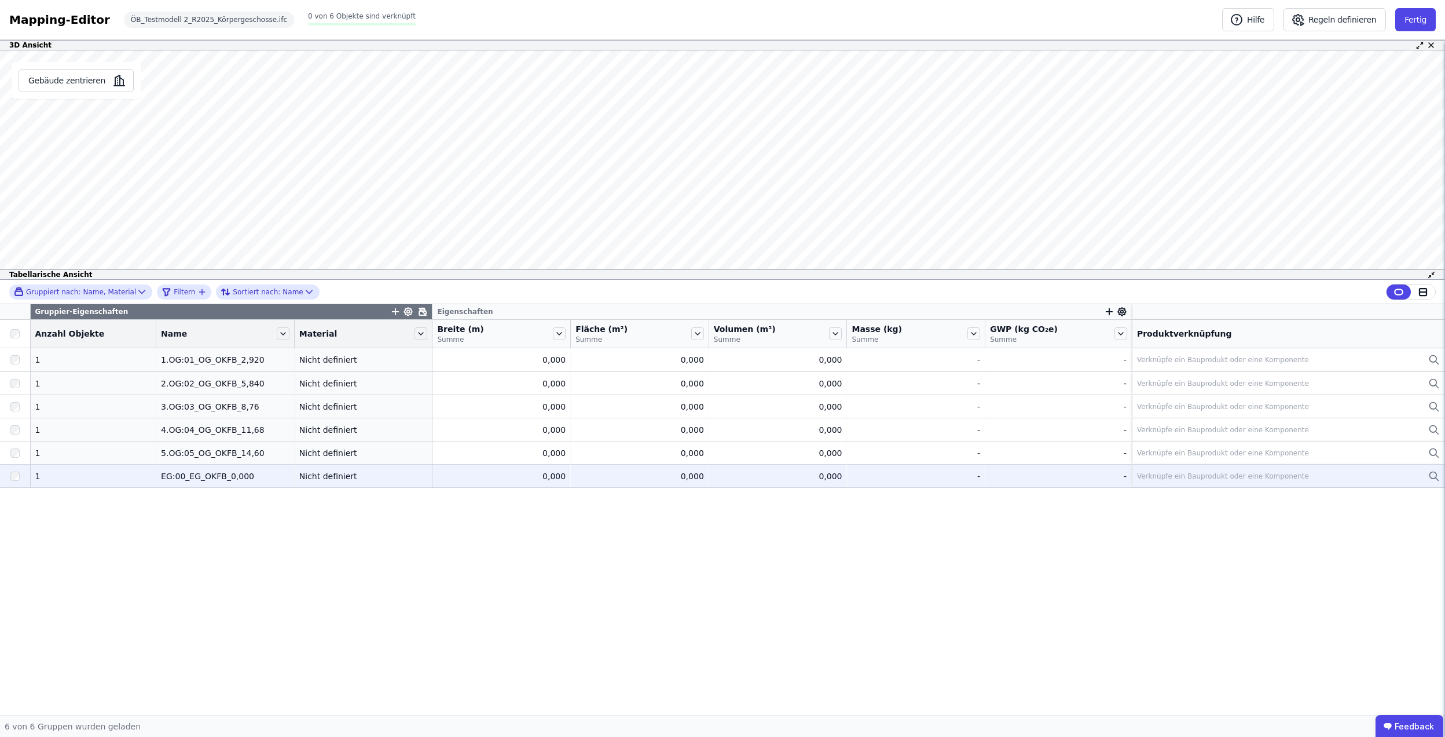
click at [450, 476] on div "0,000" at bounding box center [501, 476] width 129 height 12
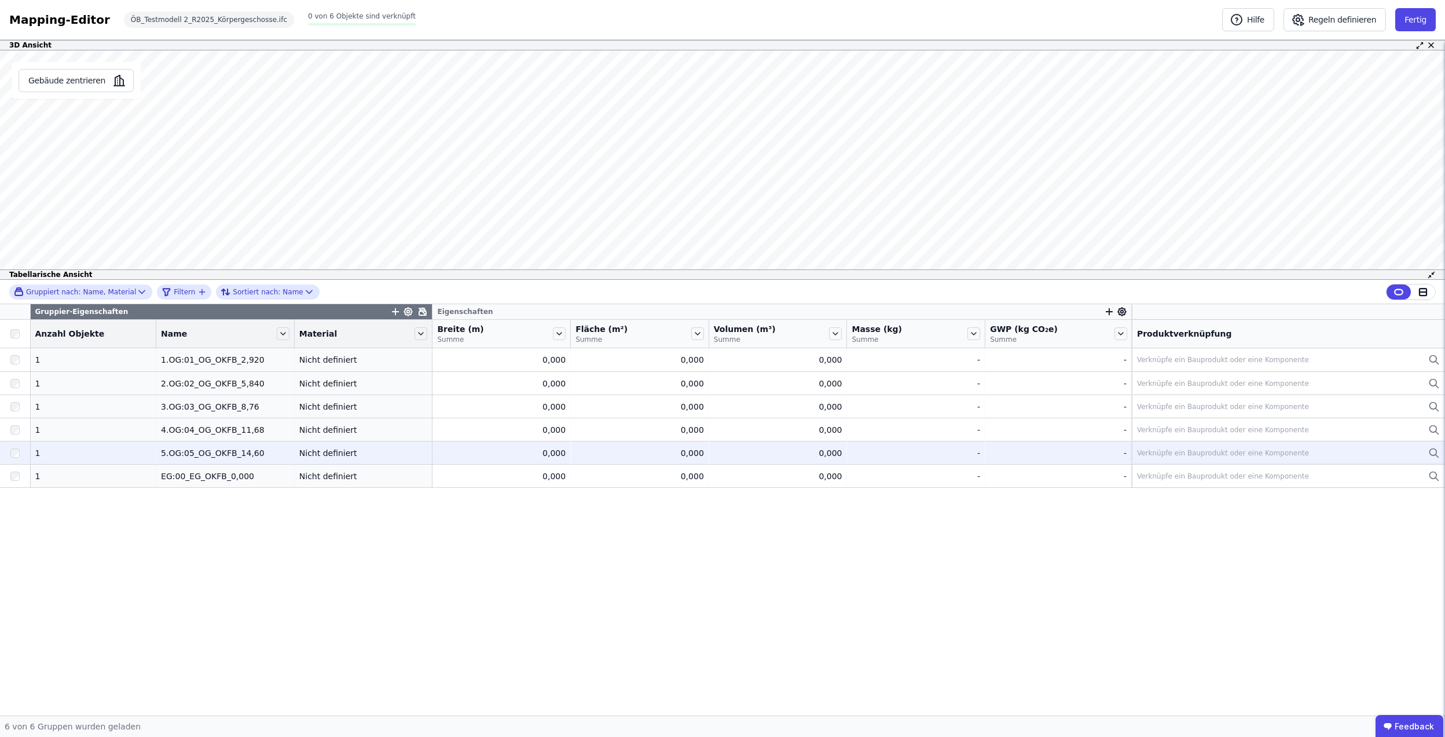
click at [471, 455] on div "0,000" at bounding box center [501, 453] width 129 height 12
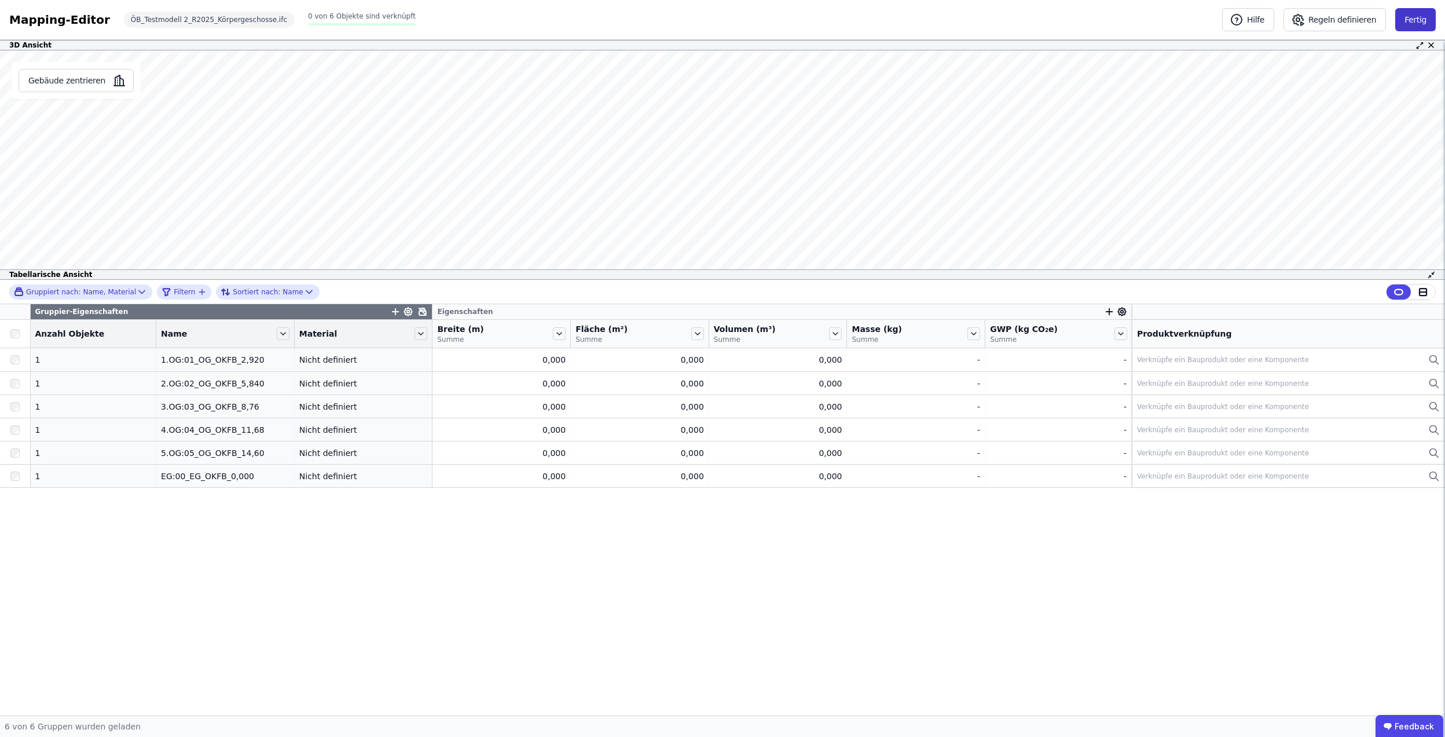
click at [1426, 21] on button "Fertig" at bounding box center [1416, 19] width 41 height 23
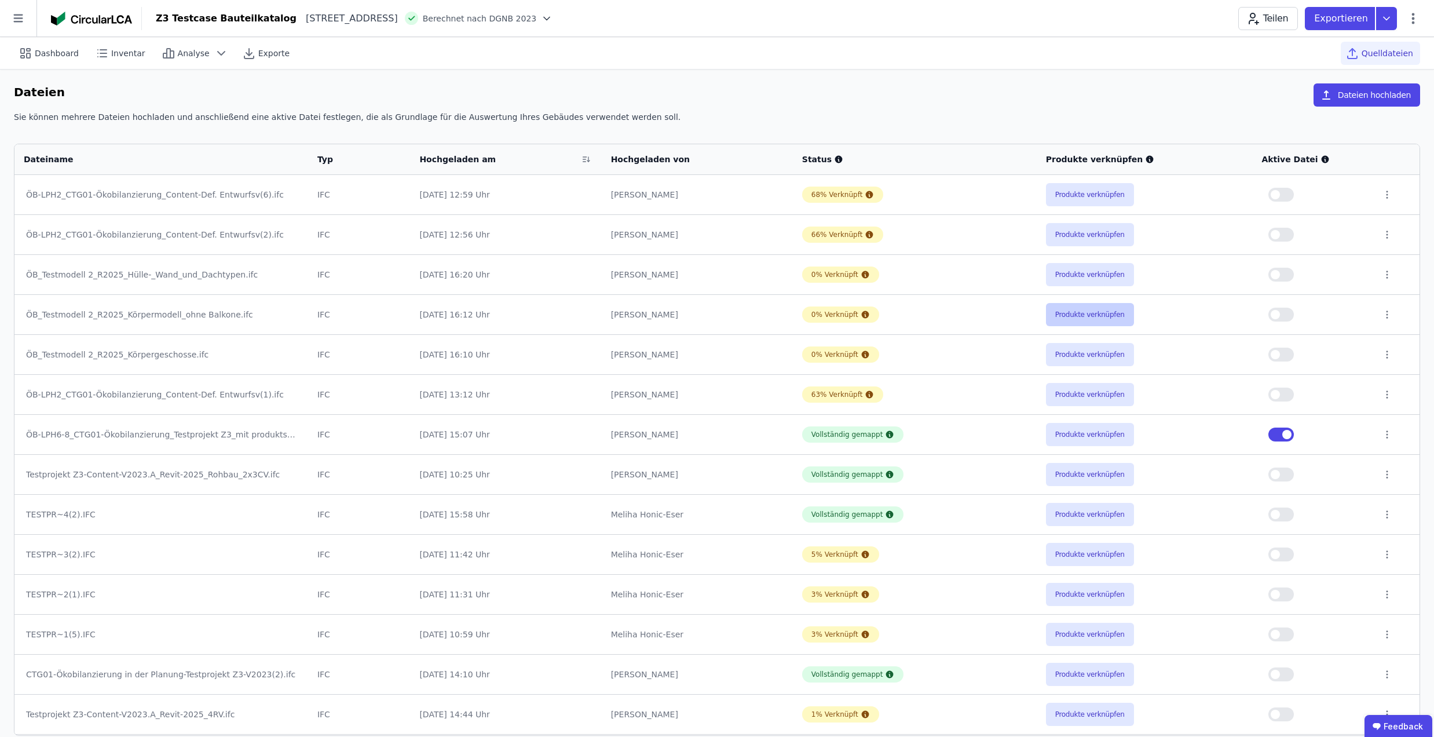
click at [1076, 321] on button "Produkte verknüpfen" at bounding box center [1090, 314] width 88 height 23
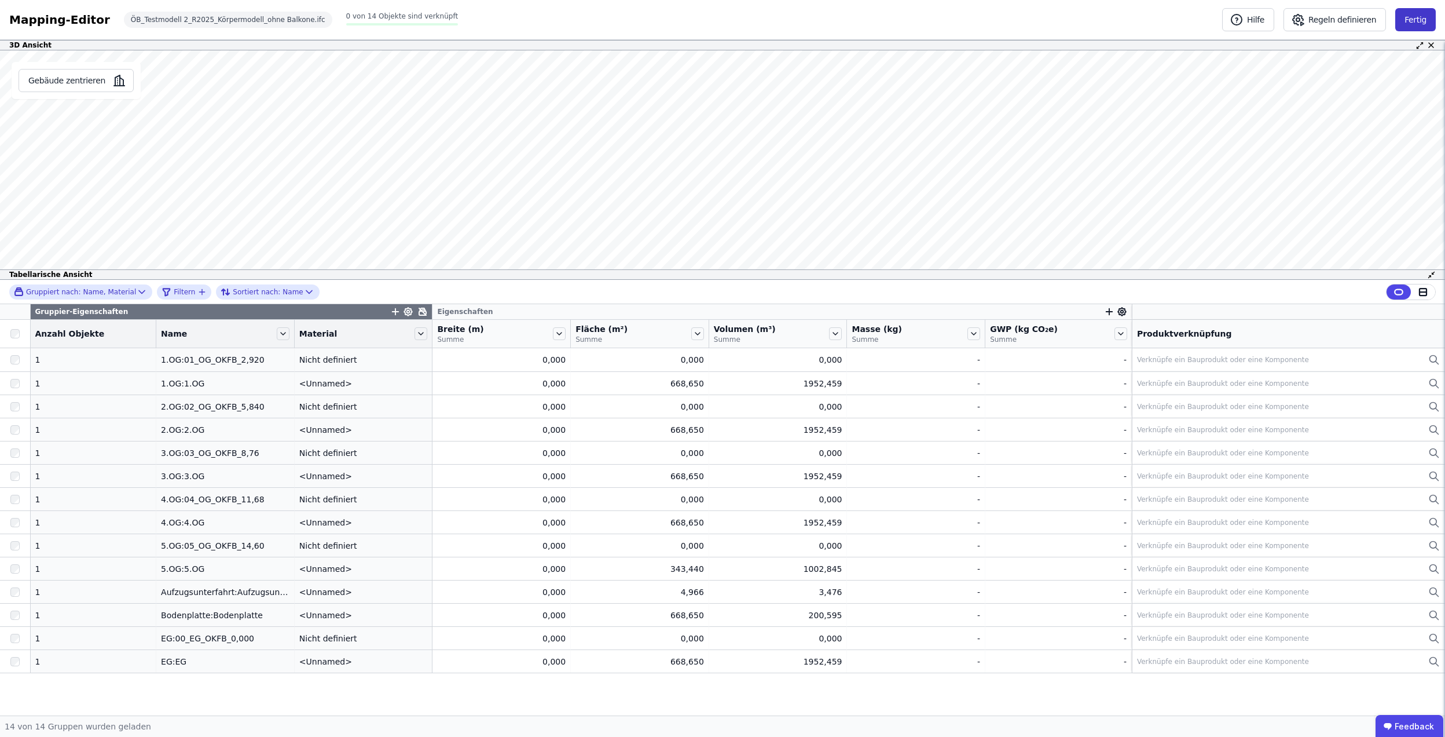
click at [1423, 21] on button "Fertig" at bounding box center [1416, 19] width 41 height 23
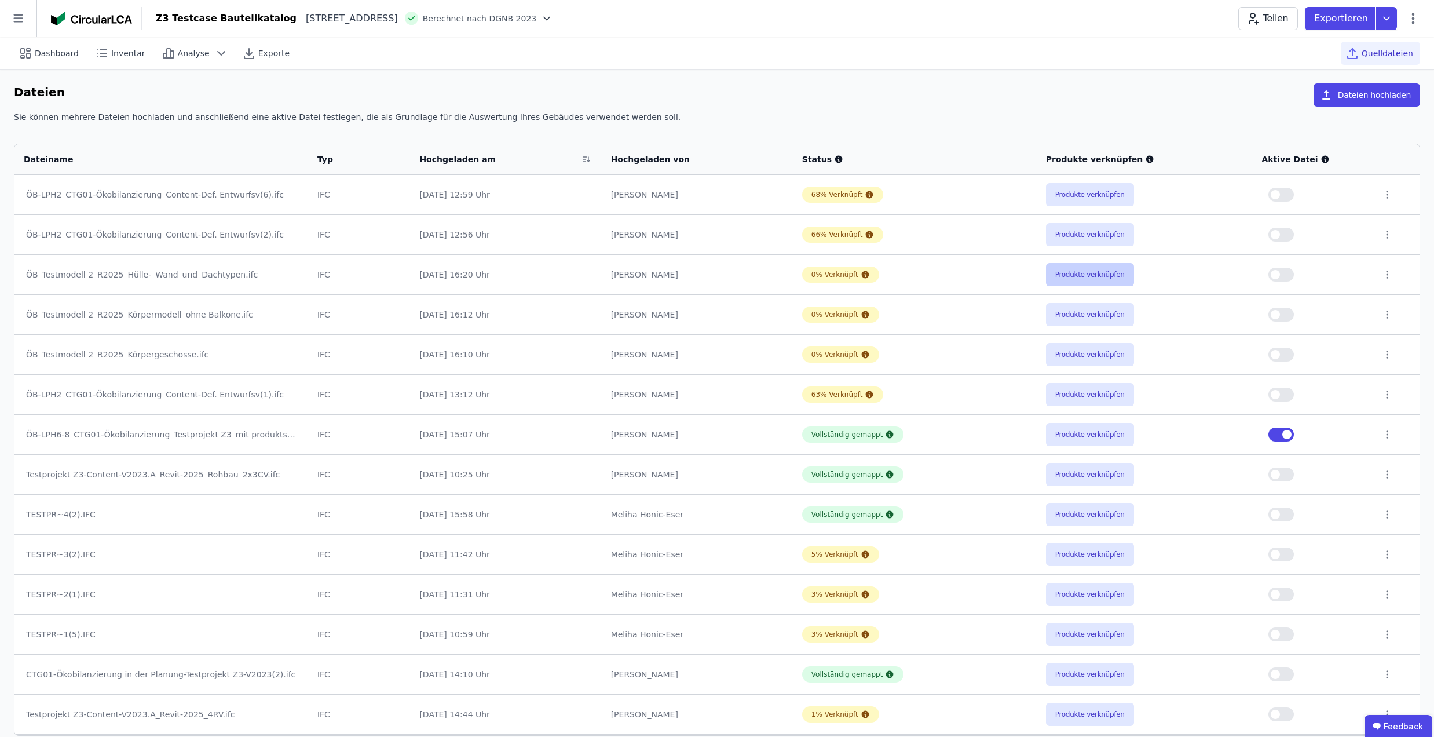
click at [1096, 281] on button "Produkte verknüpfen" at bounding box center [1090, 274] width 88 height 23
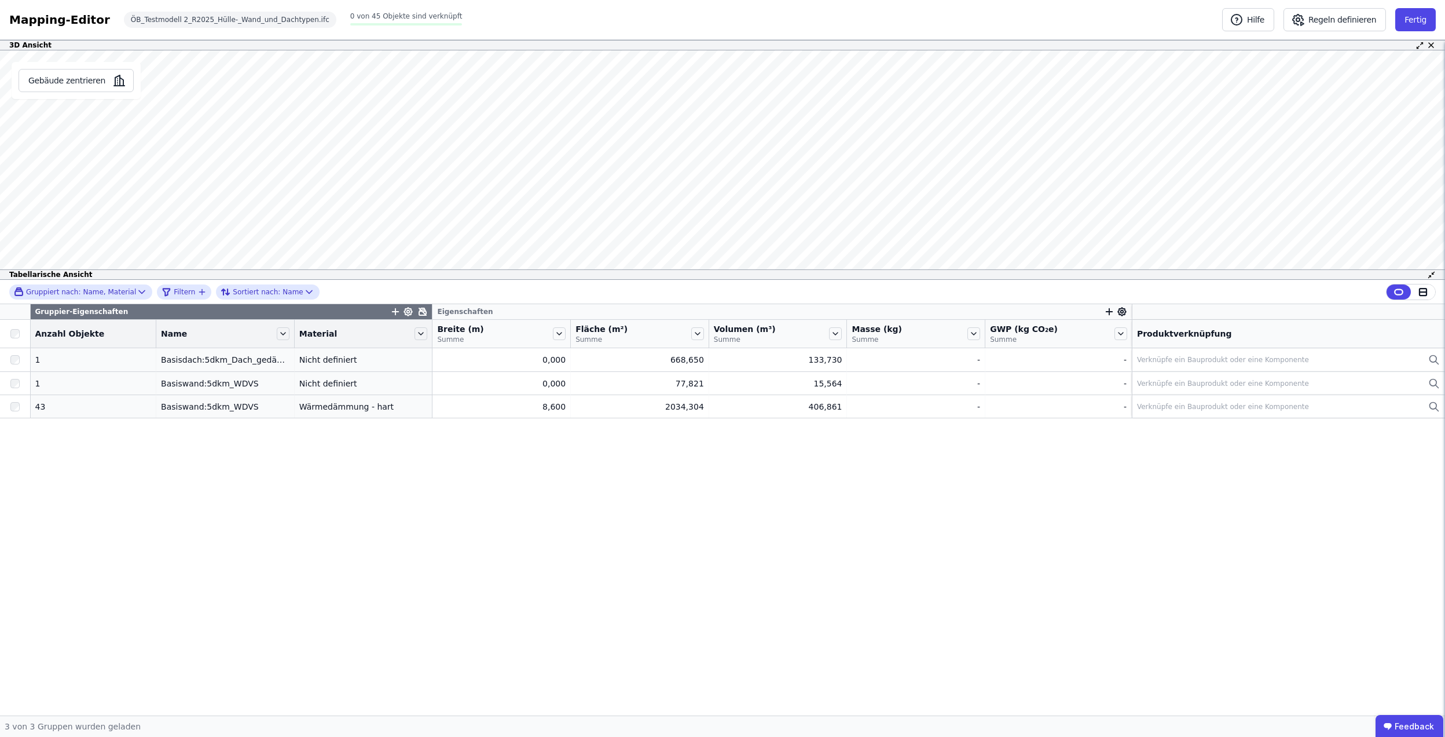
click at [1155, 485] on div "Gruppier-Eigenschaften Eigenschaften Anzahl Objekte Name Material Breite (m) Su…" at bounding box center [722, 509] width 1445 height 411
click at [1402, 17] on button "Fertig" at bounding box center [1416, 19] width 41 height 23
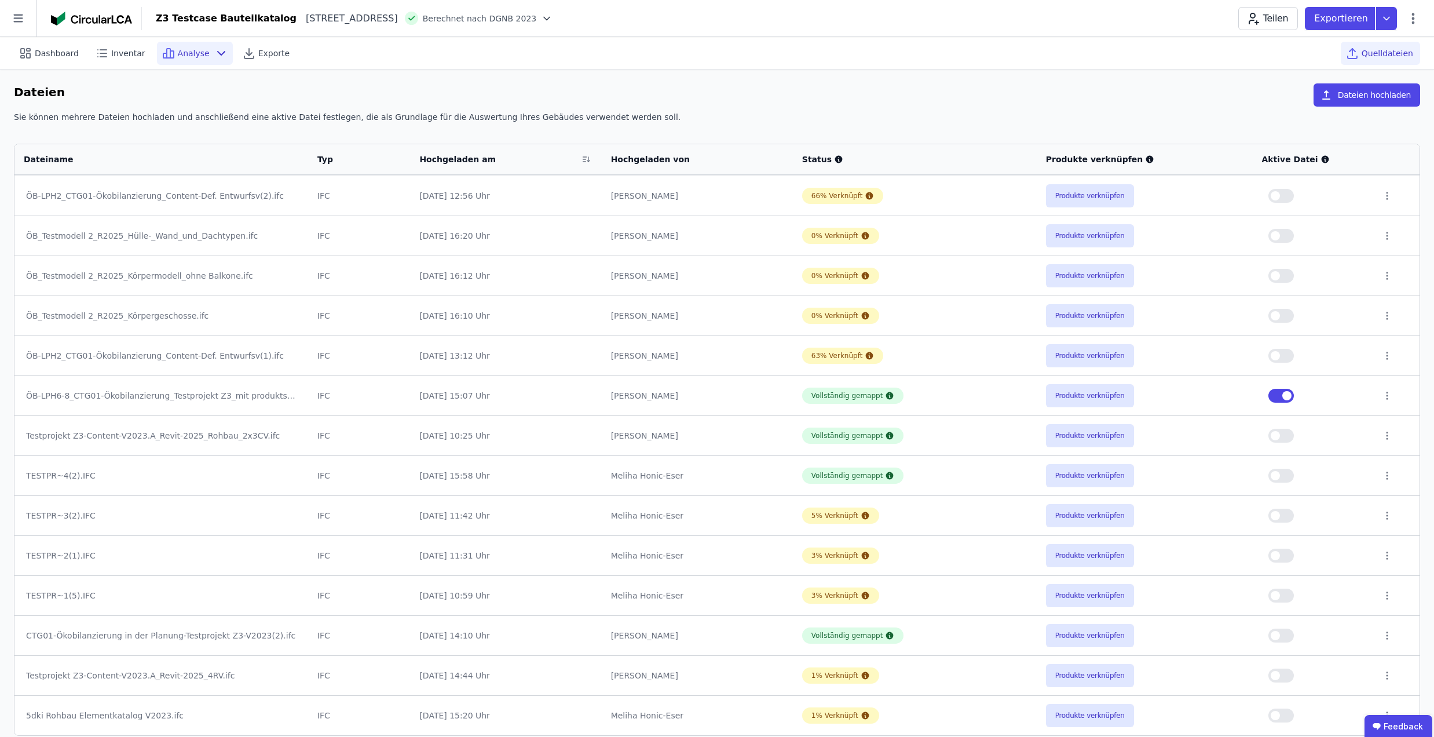
click at [178, 49] on span "Analyse" at bounding box center [194, 53] width 32 height 12
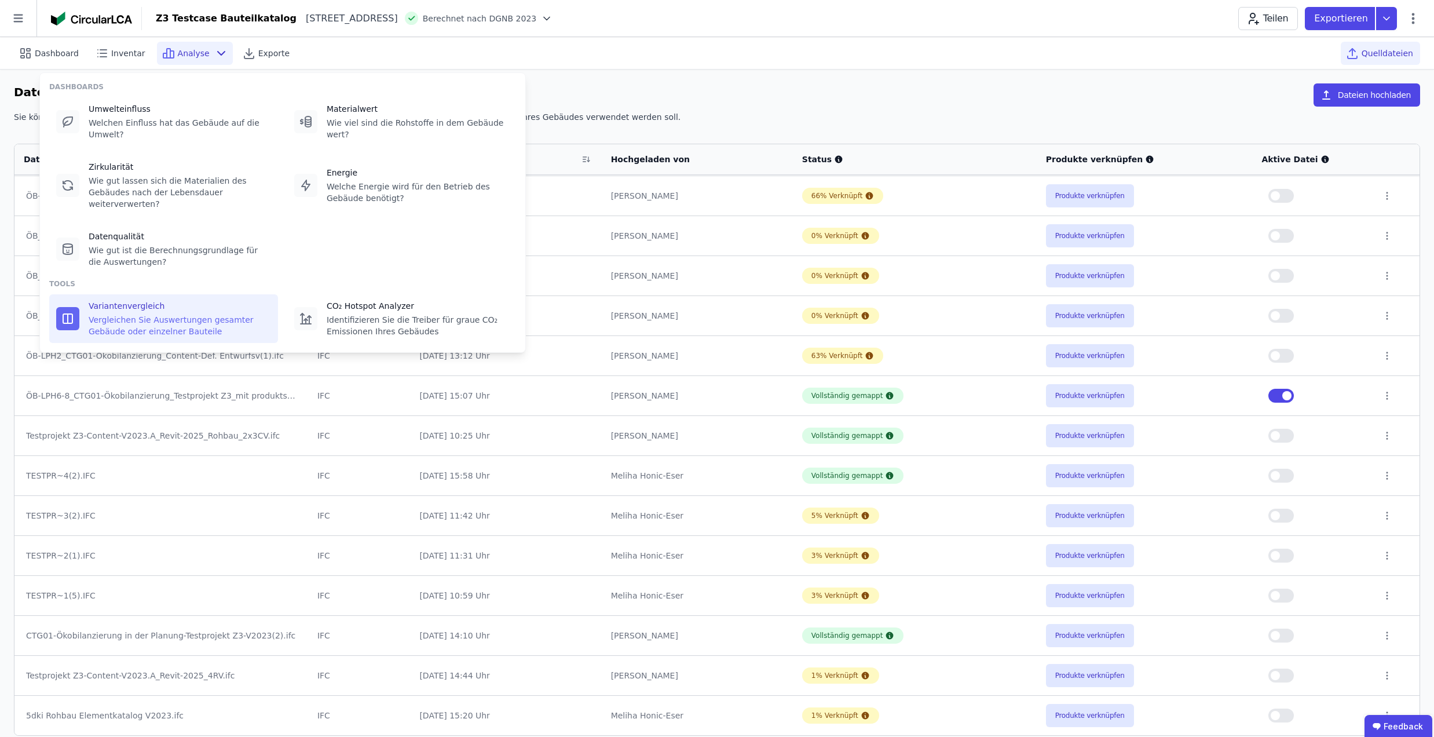
click at [156, 314] on div "Vergleichen Sie Auswertungen gesamter Gebäude oder einzelner Bauteile" at bounding box center [180, 325] width 182 height 23
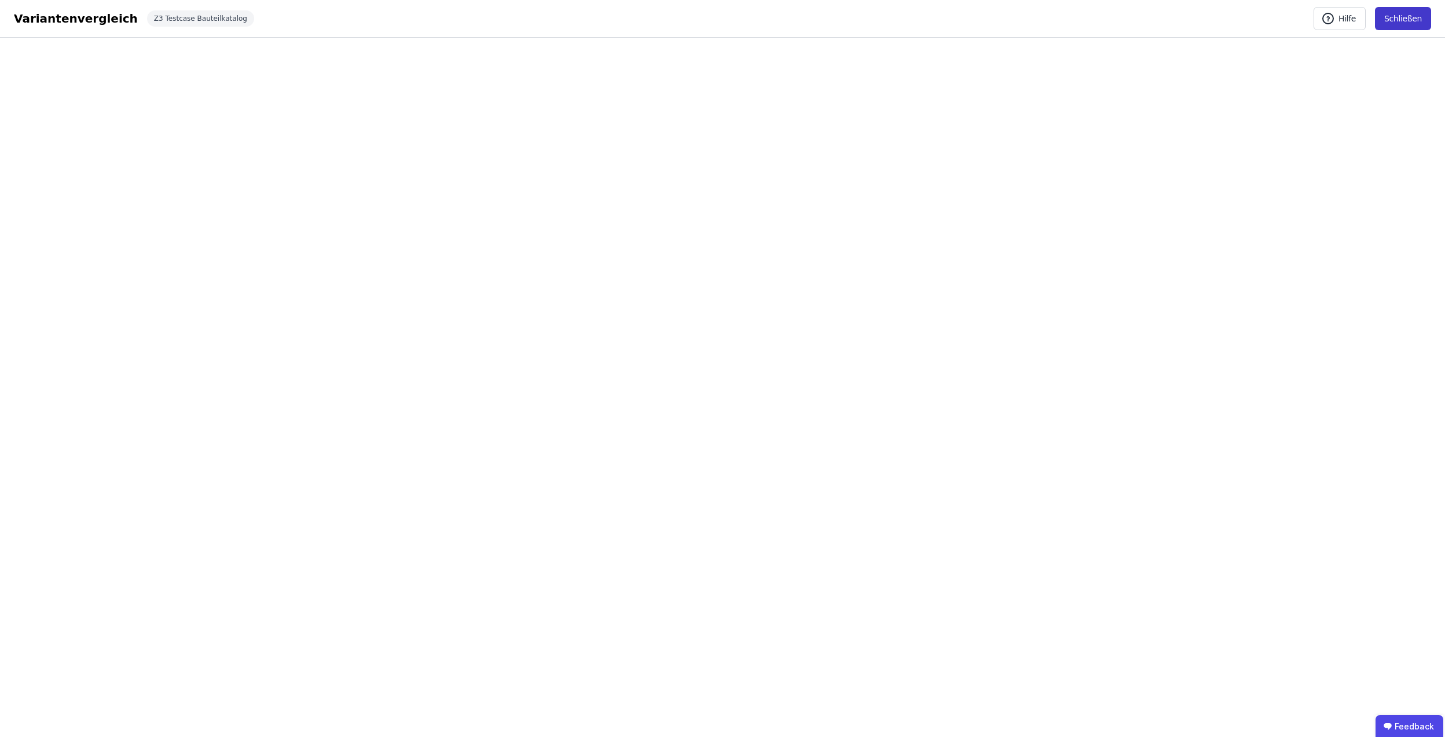
click at [1411, 22] on button "Schließen" at bounding box center [1403, 18] width 56 height 23
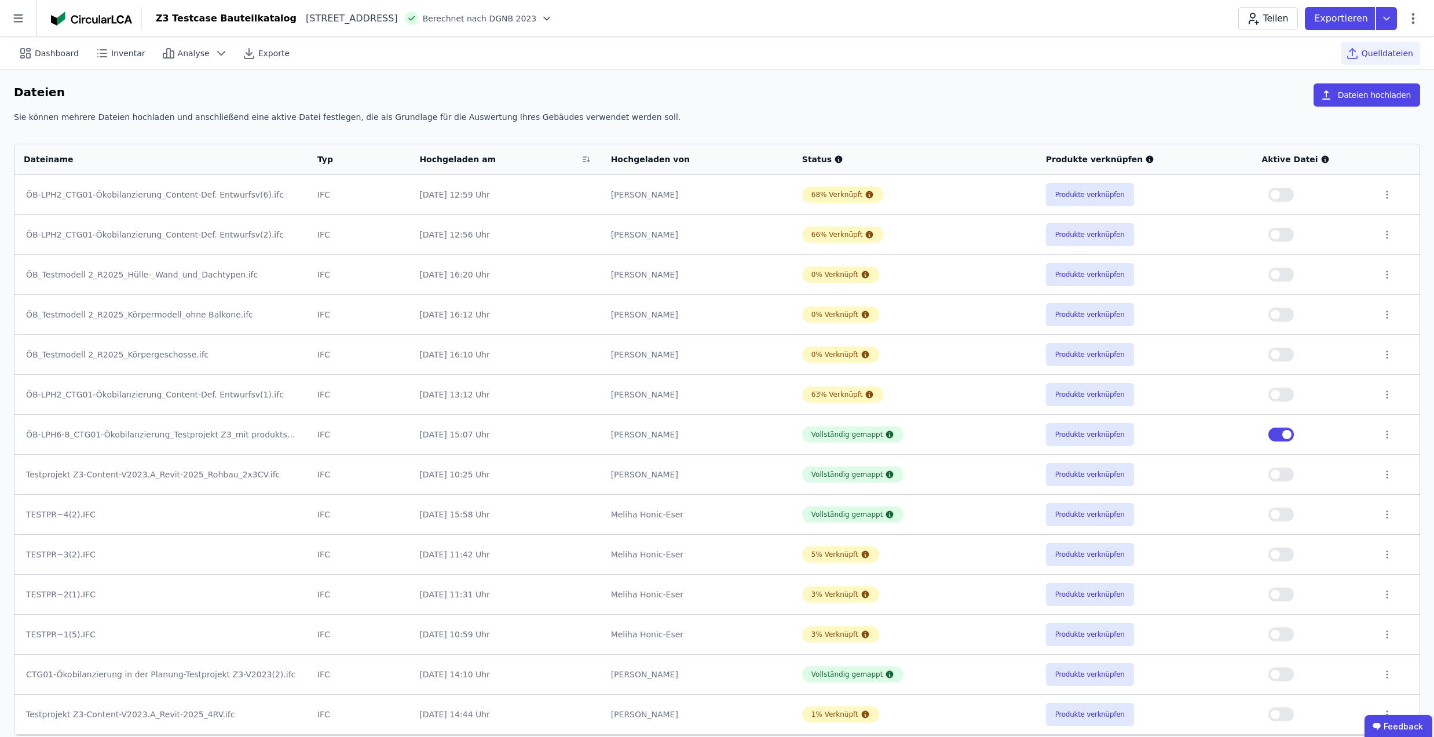
click at [1287, 431] on span "button" at bounding box center [1286, 434] width 9 height 9
click at [1277, 195] on span "button" at bounding box center [1274, 194] width 9 height 9
click at [57, 52] on span "Dashboard" at bounding box center [57, 53] width 44 height 12
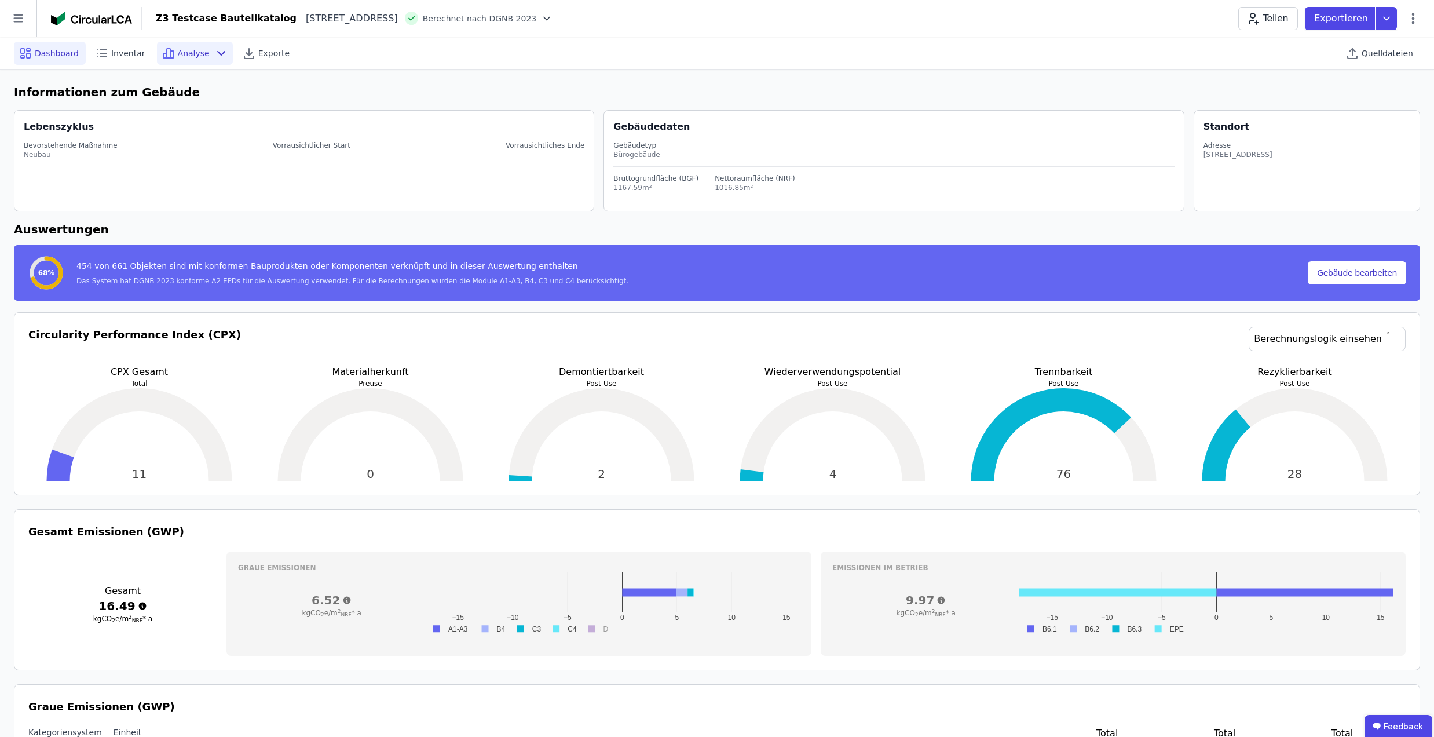
click at [181, 54] on span "Analyse" at bounding box center [194, 53] width 32 height 12
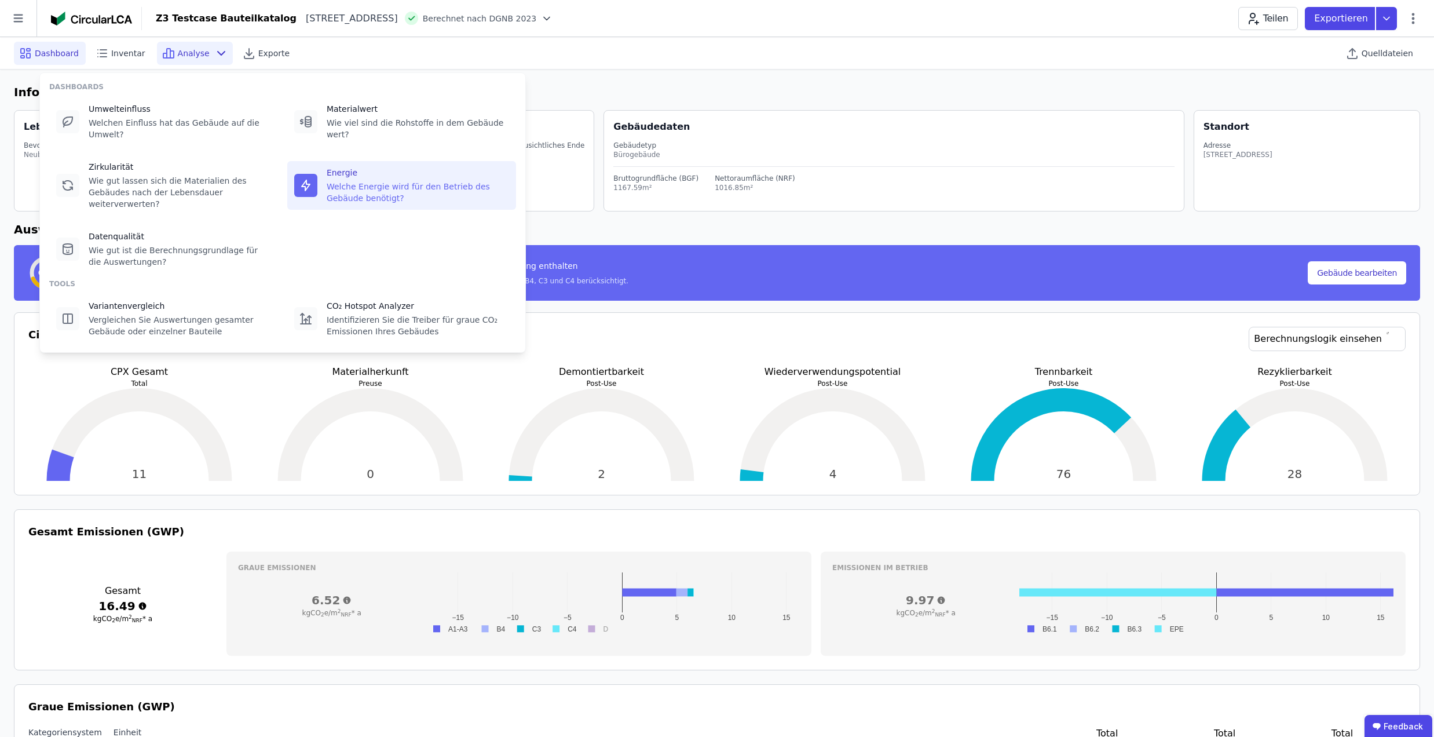
click at [340, 191] on div "Energie Welche Energie wird für den Betrieb des Gebäude benötigt?" at bounding box center [401, 185] width 229 height 49
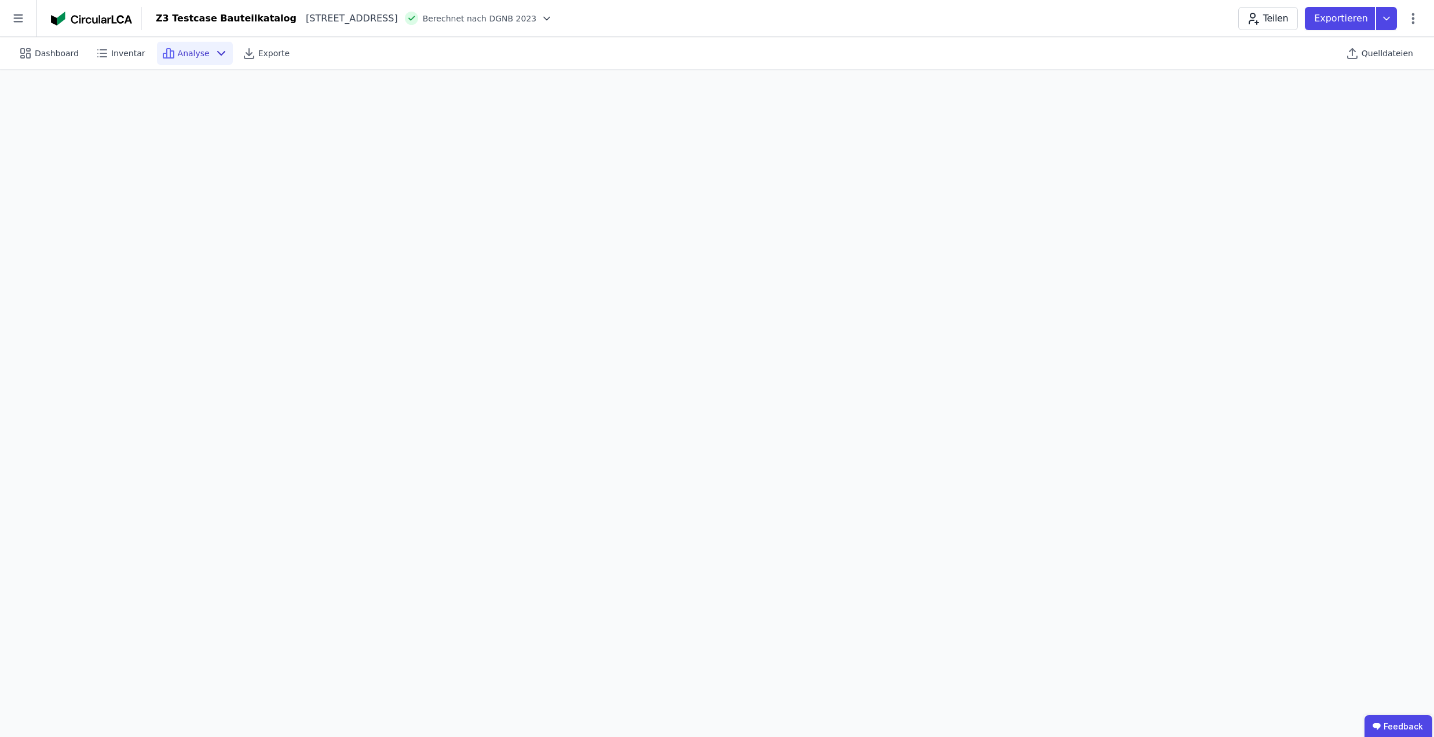
scroll to position [32, 0]
click at [214, 57] on icon at bounding box center [221, 53] width 14 height 14
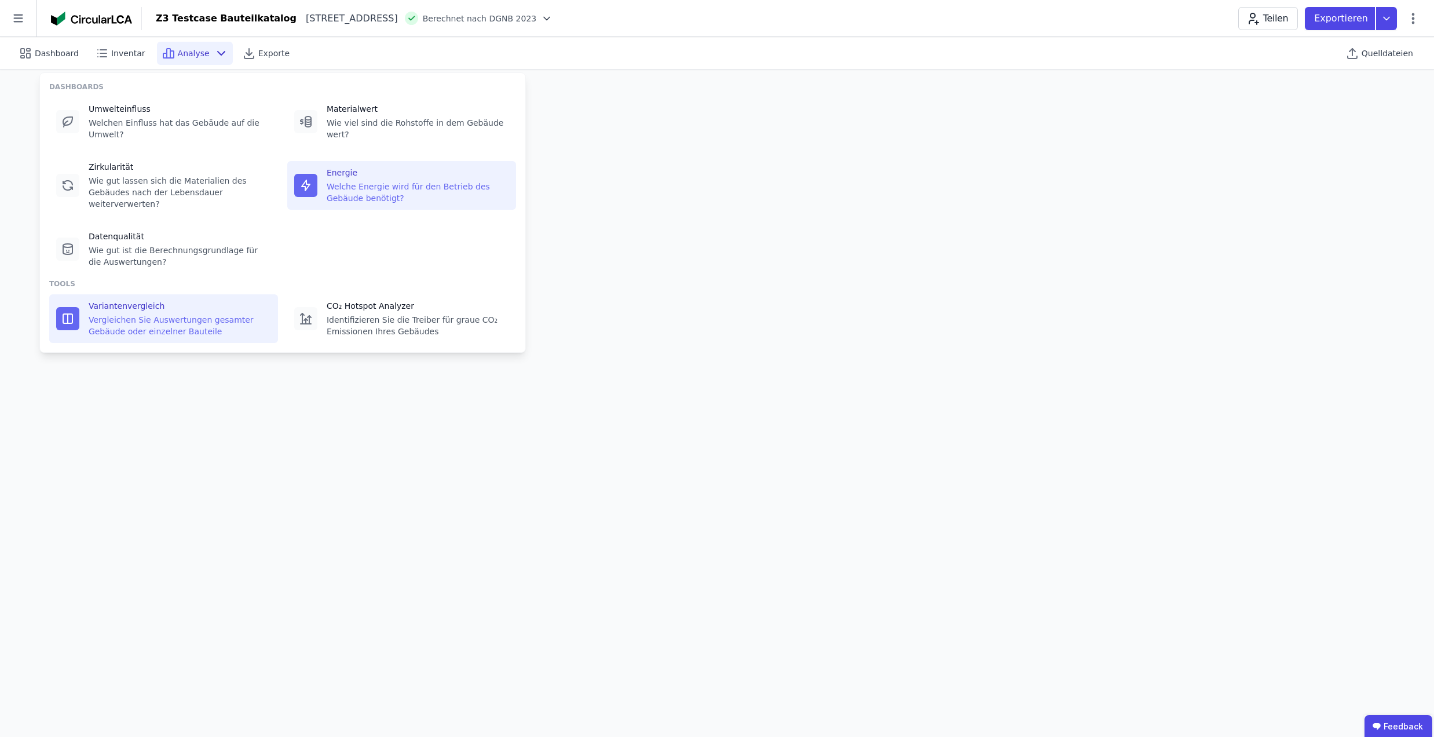
click at [184, 300] on div "Variantenvergleich" at bounding box center [180, 306] width 182 height 12
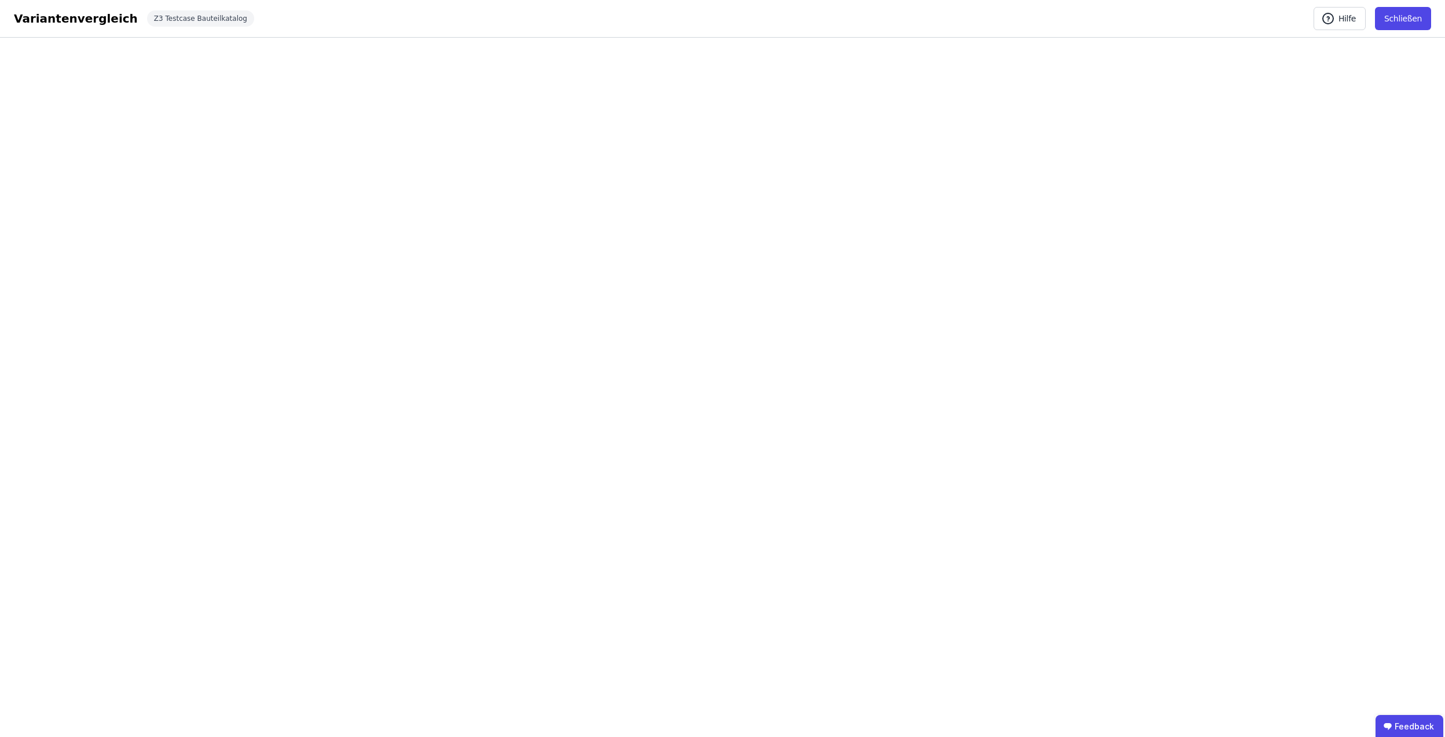
click at [1418, 26] on button "Schließen" at bounding box center [1403, 18] width 56 height 23
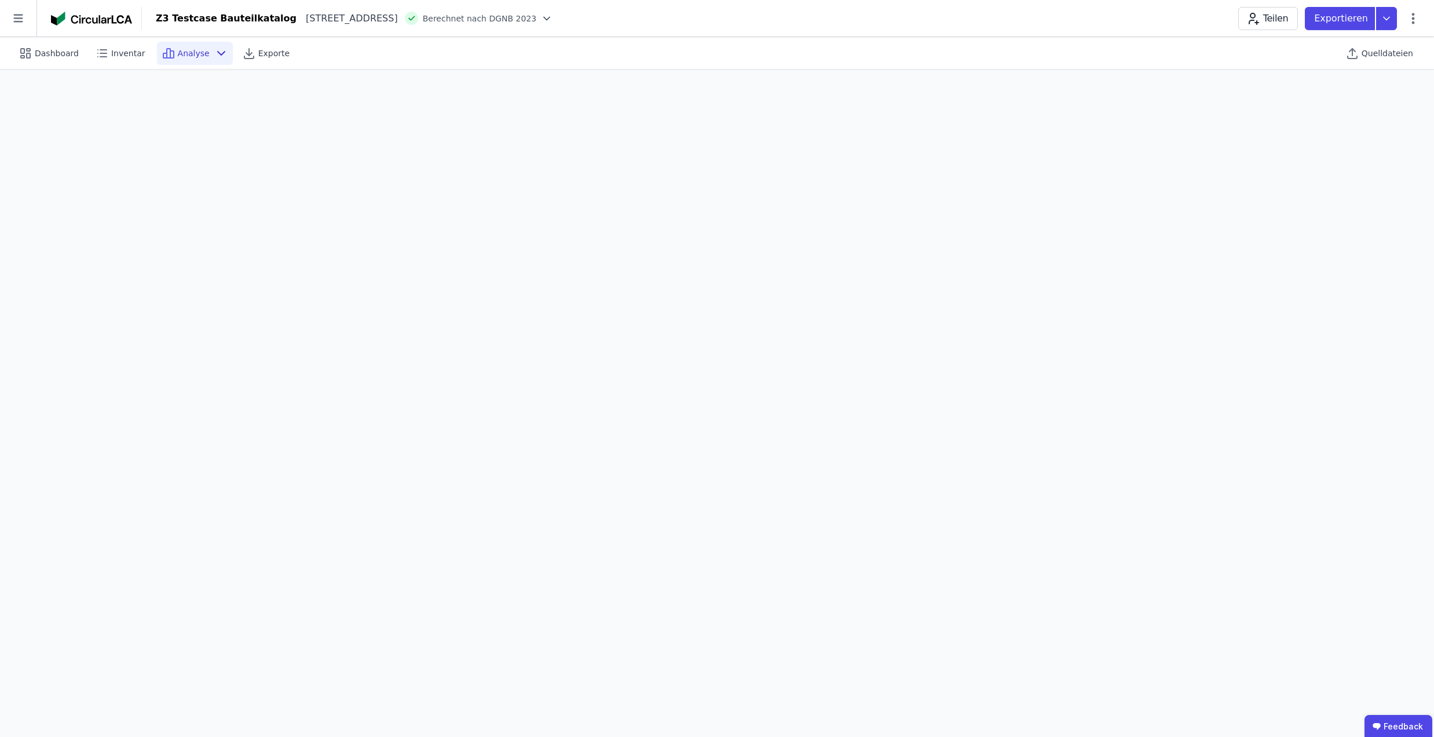
click at [181, 54] on span "Analyse" at bounding box center [194, 53] width 32 height 12
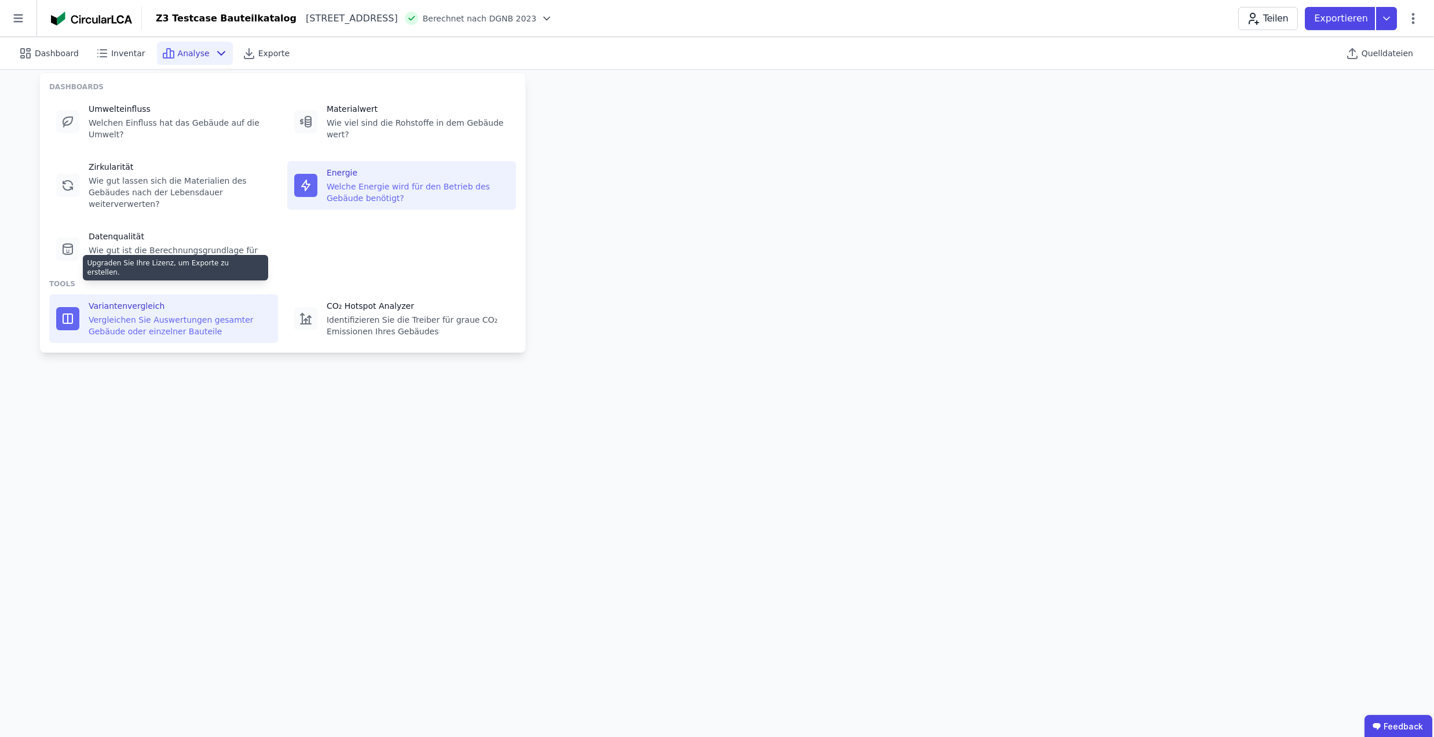
click at [149, 314] on div "Vergleichen Sie Auswertungen gesamter Gebäude oder einzelner Bauteile" at bounding box center [180, 325] width 182 height 23
